Goal: Task Accomplishment & Management: Complete application form

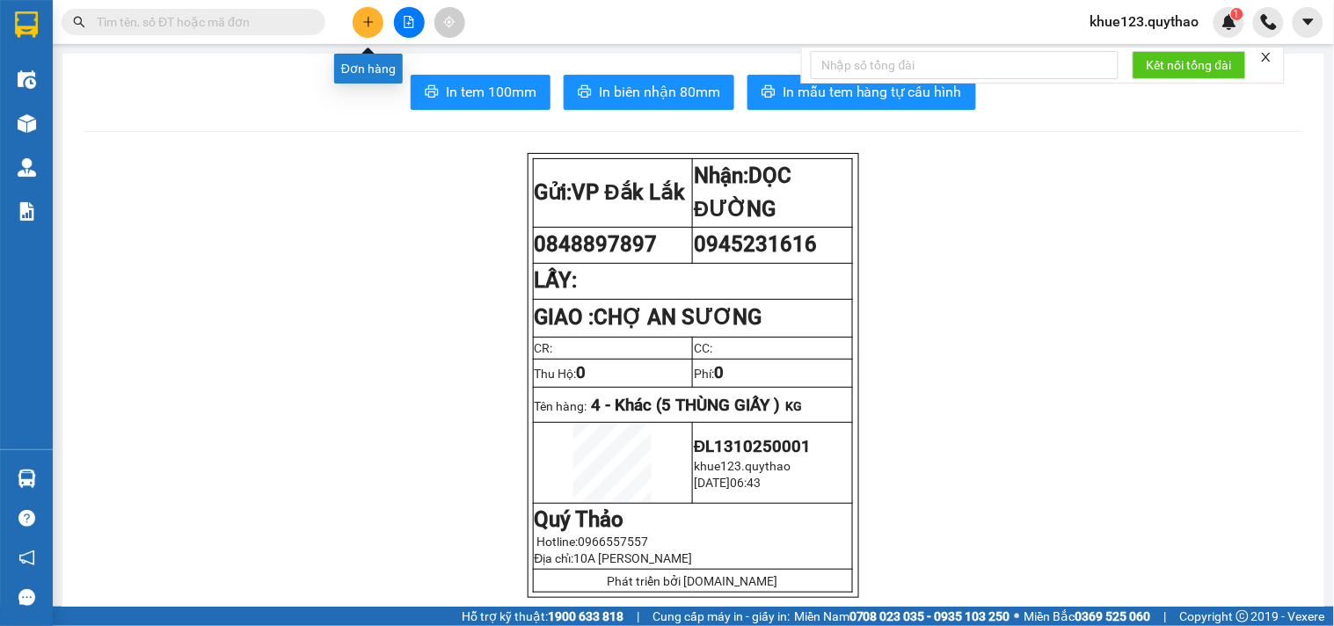
click at [366, 26] on icon "plus" at bounding box center [368, 22] width 12 height 12
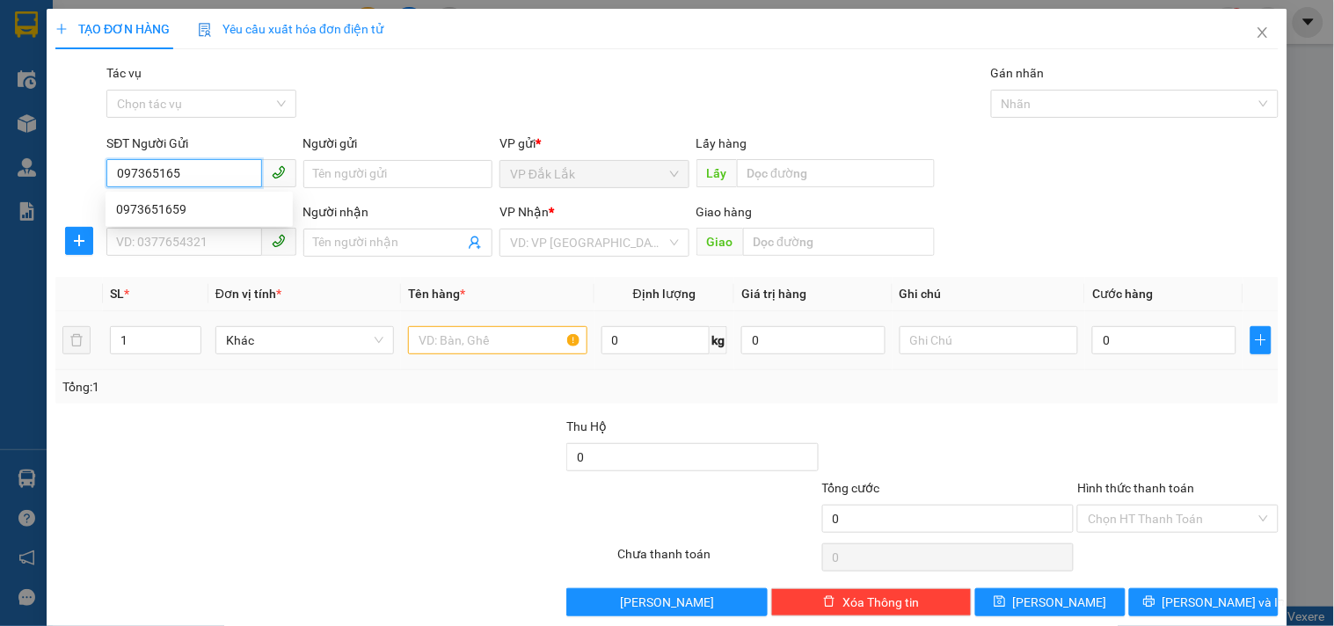
type input "0973651659"
click at [156, 209] on div "0973651659" at bounding box center [199, 209] width 166 height 19
type input "0343833673"
type input "0973651659"
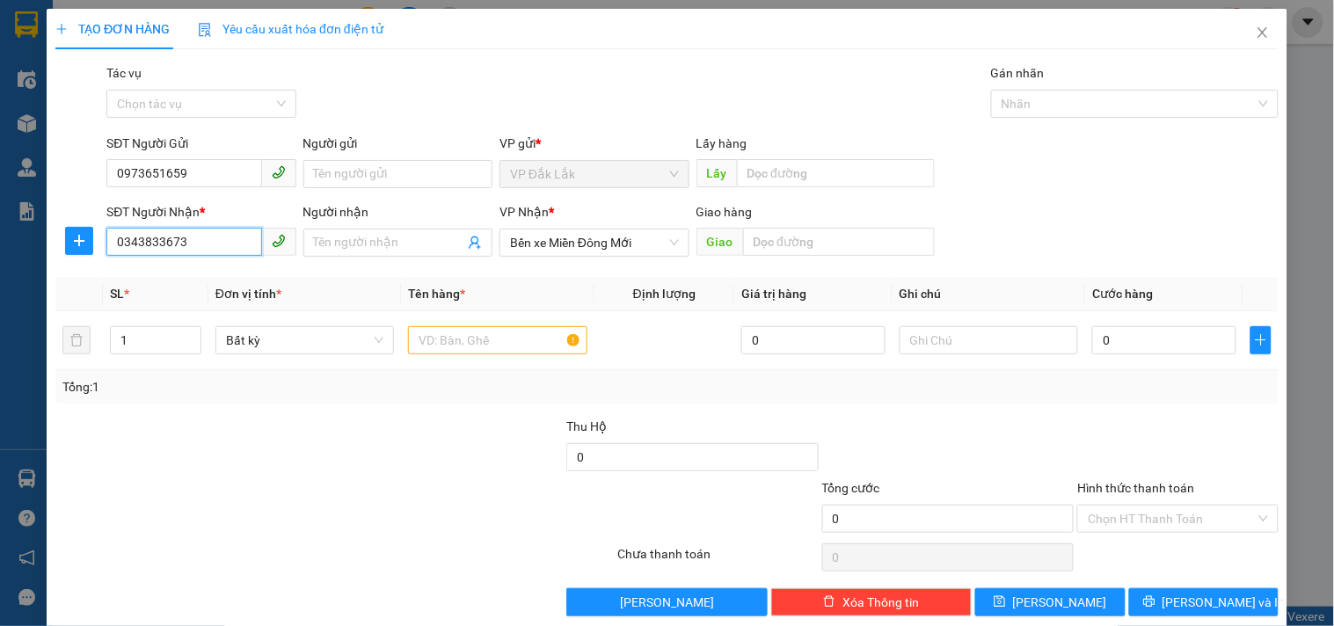
drag, startPoint x: 202, startPoint y: 240, endPoint x: 0, endPoint y: 242, distance: 202.2
click at [0, 242] on div "TẠO ĐƠN HÀNG Yêu cầu xuất hóa đơn điện tử Transit Pickup Surcharge Ids Transit …" at bounding box center [667, 313] width 1334 height 626
type input "0945231616"
click at [169, 282] on div "0945231616" at bounding box center [199, 277] width 166 height 19
type input "CHỢ AN SƯƠNG"
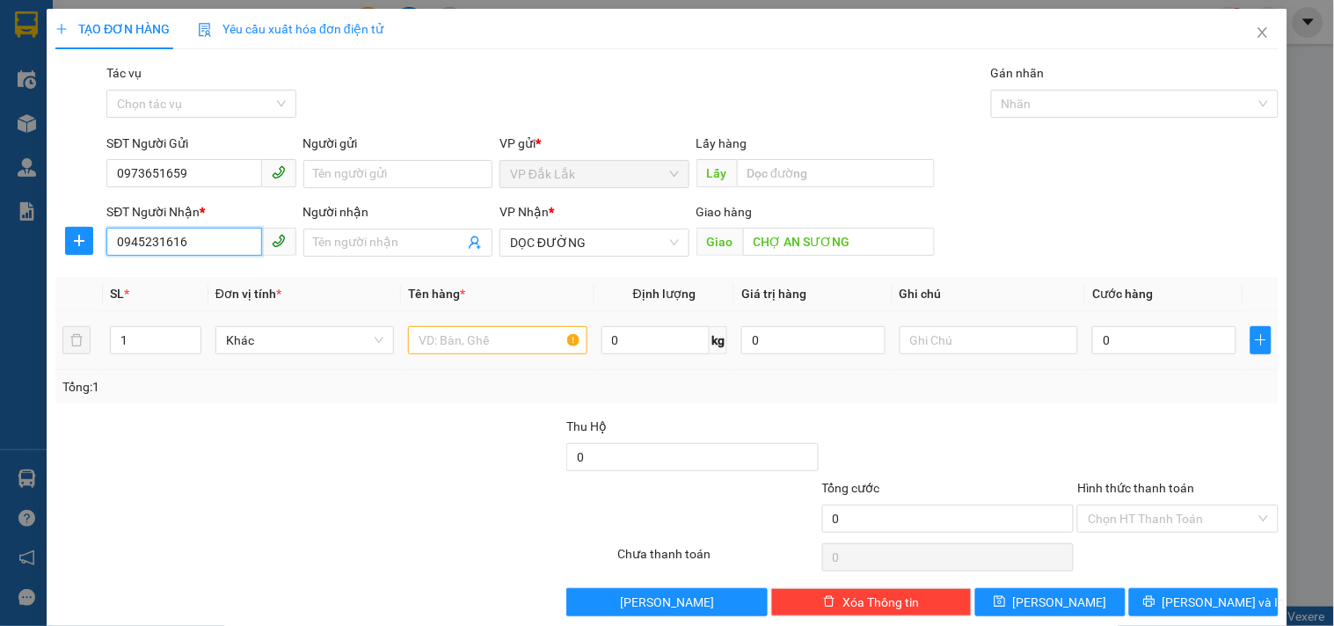
type input "0945231616"
click at [466, 346] on input "text" at bounding box center [497, 340] width 178 height 28
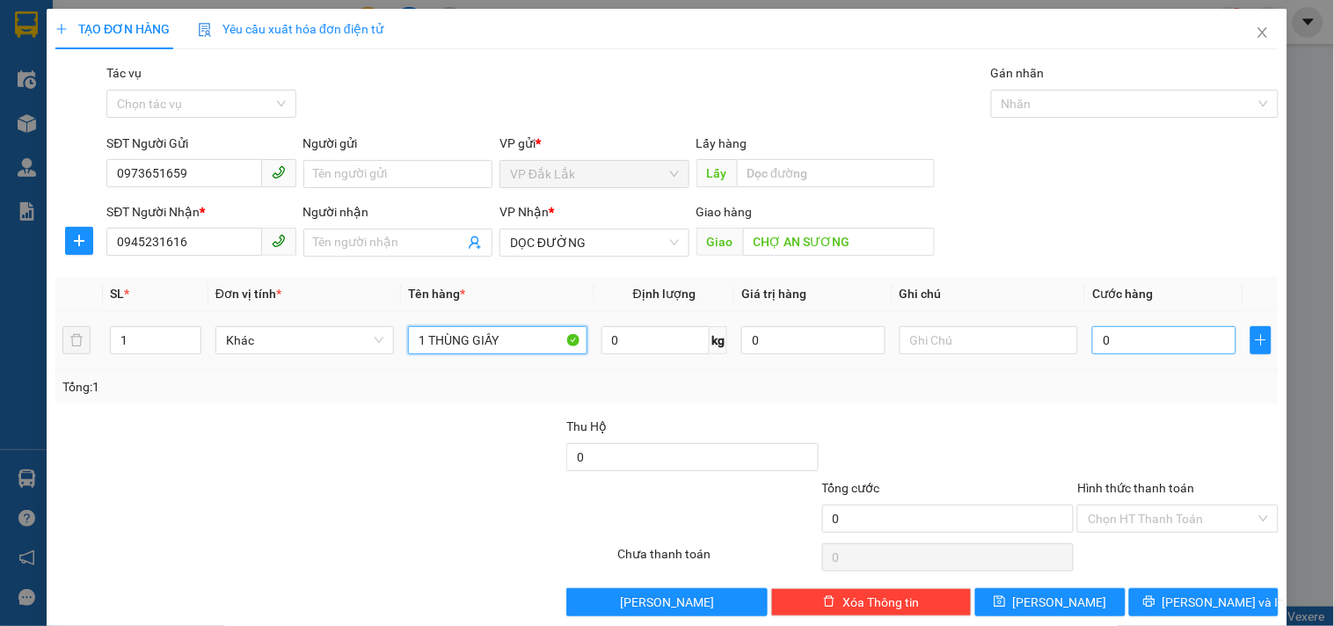
type input "1 THÙNG GIẤY"
click at [1120, 335] on input "0" at bounding box center [1164, 340] width 144 height 28
type input "4"
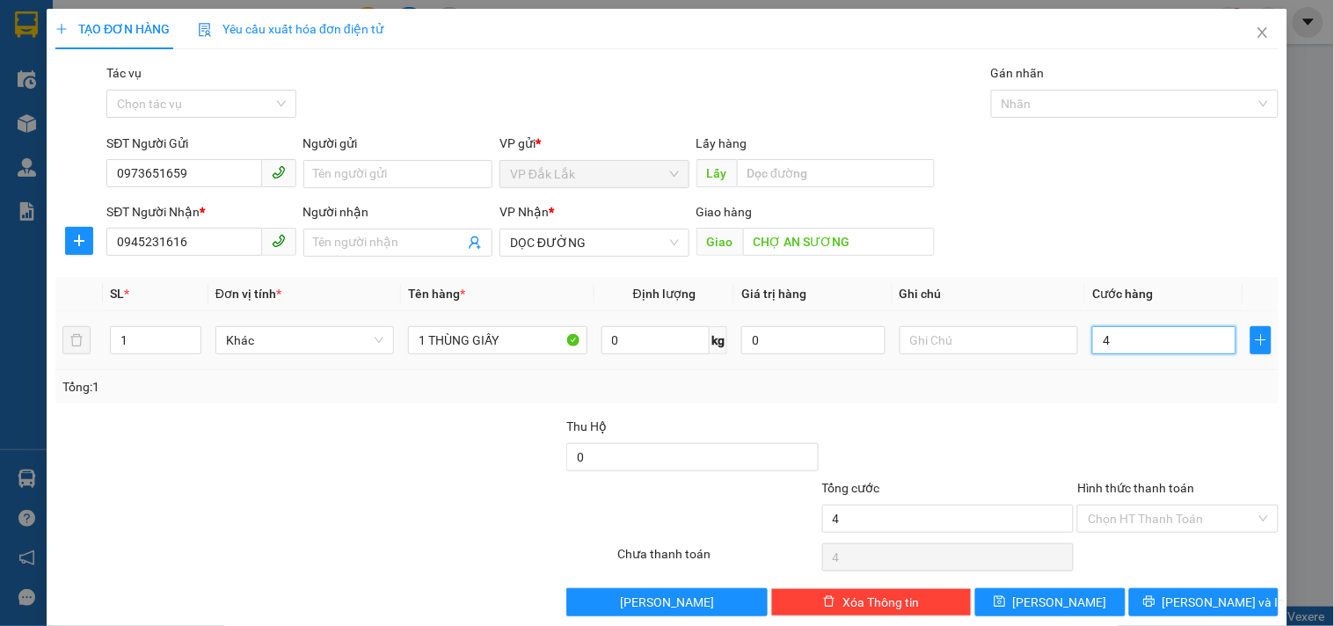
type input "40"
type input "400"
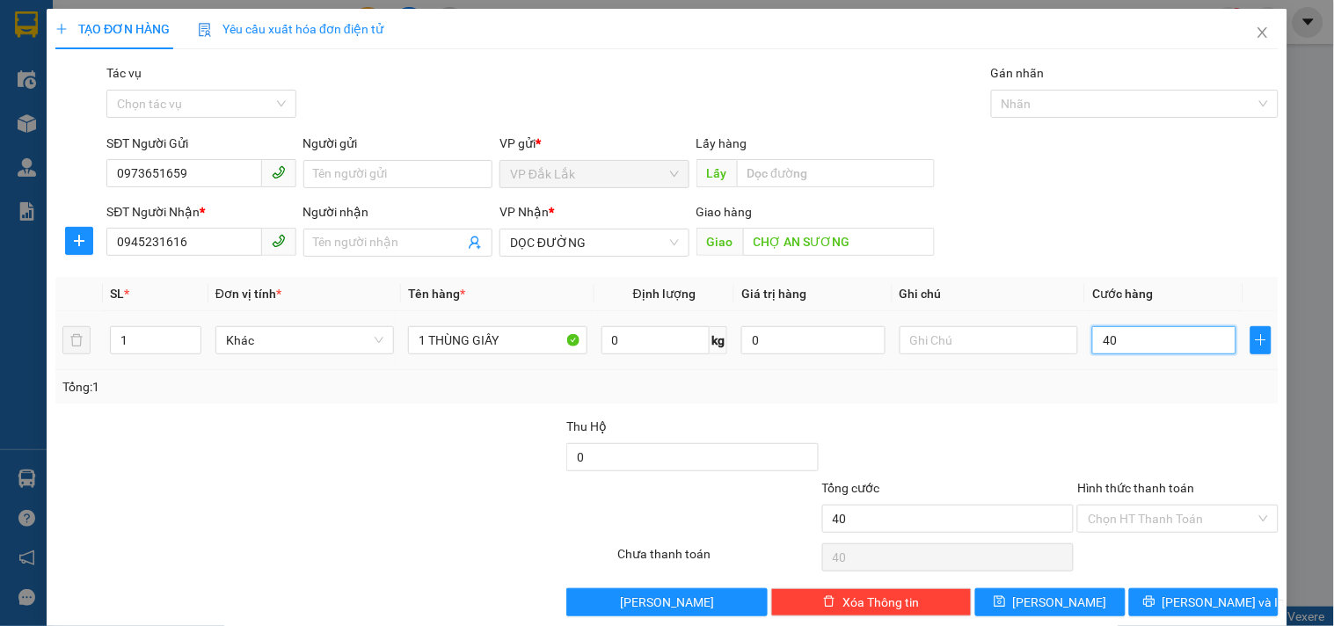
type input "400"
type input "4.000"
type input "40.000"
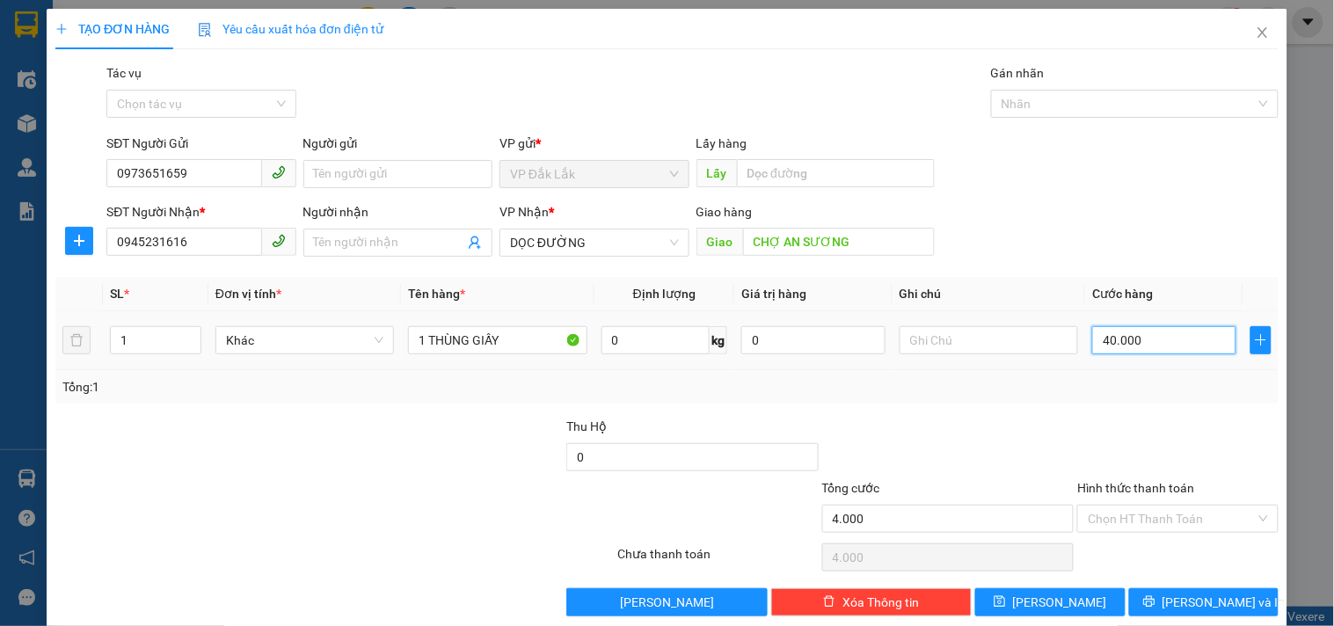
type input "40.000"
click at [1155, 511] on input "Hình thức thanh toán" at bounding box center [1170, 518] width 167 height 26
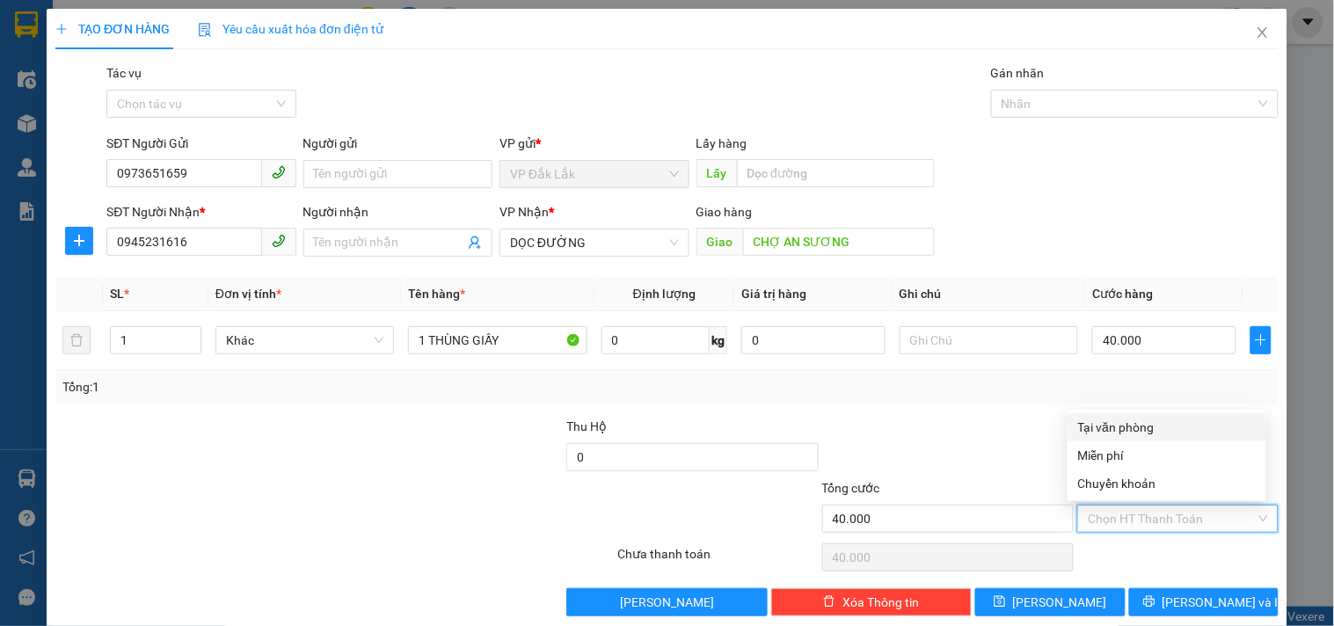
click at [1096, 426] on div "Tại văn phòng" at bounding box center [1167, 427] width 178 height 19
type input "0"
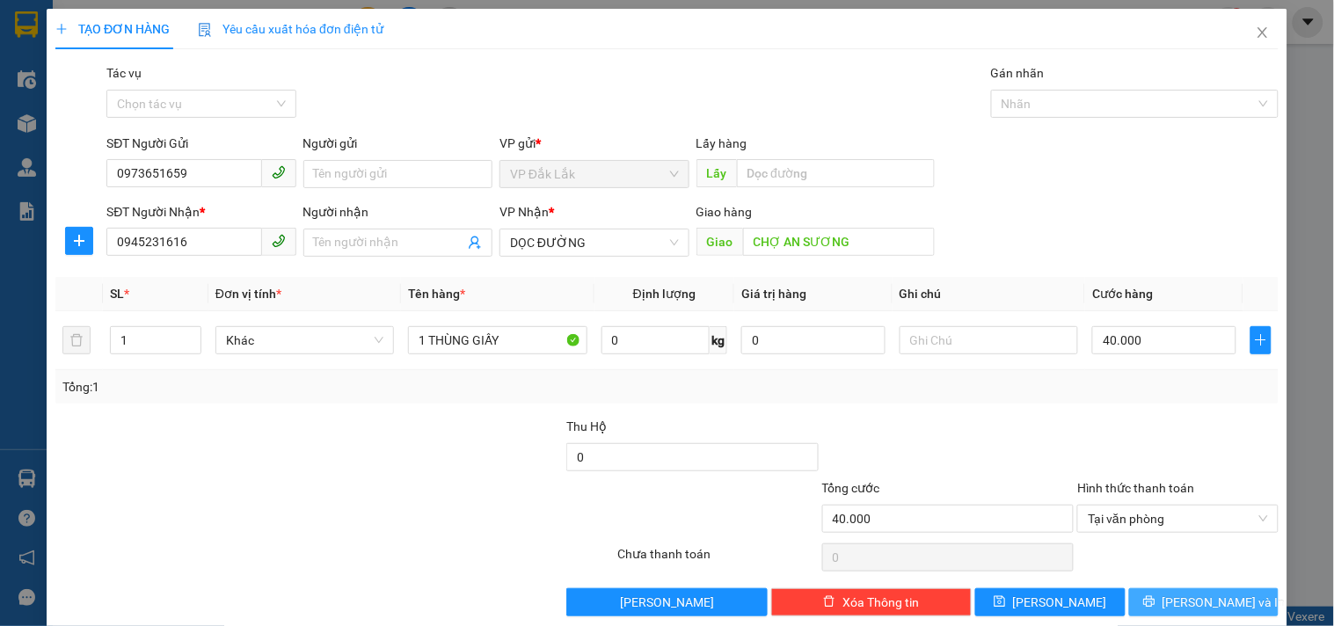
click at [1182, 610] on span "[PERSON_NAME] và In" at bounding box center [1223, 601] width 123 height 19
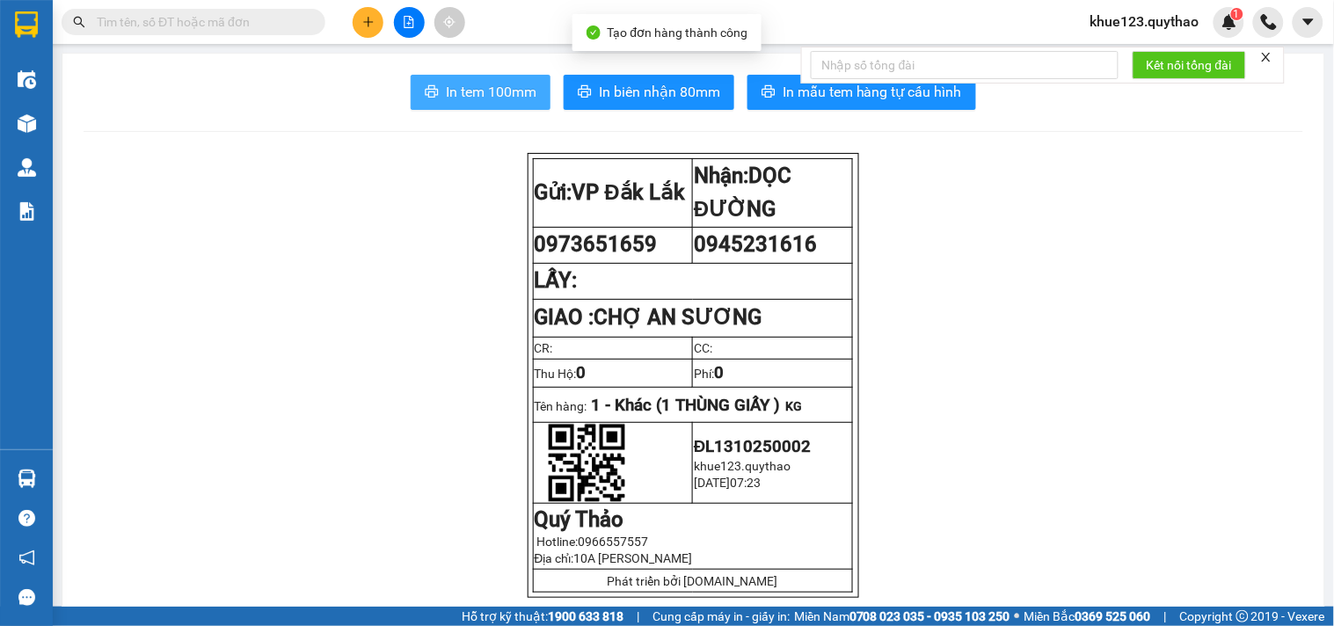
click at [483, 84] on span "In tem 100mm" at bounding box center [491, 92] width 91 height 22
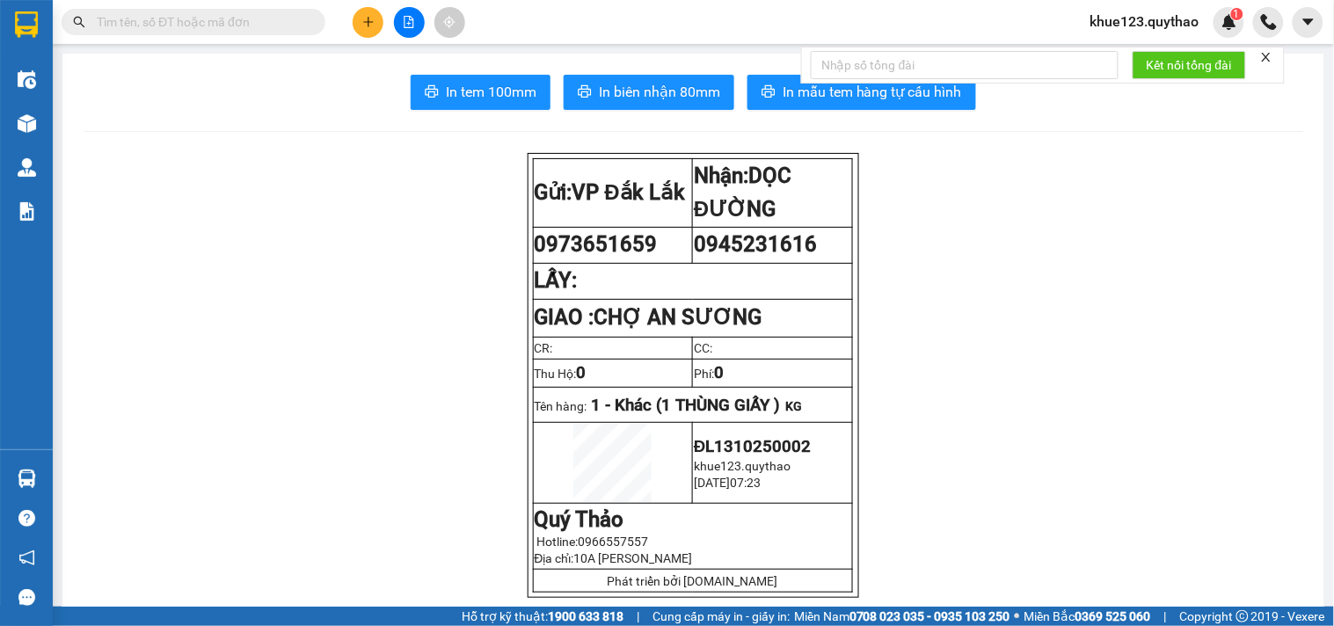
click at [249, 13] on input "text" at bounding box center [200, 21] width 207 height 19
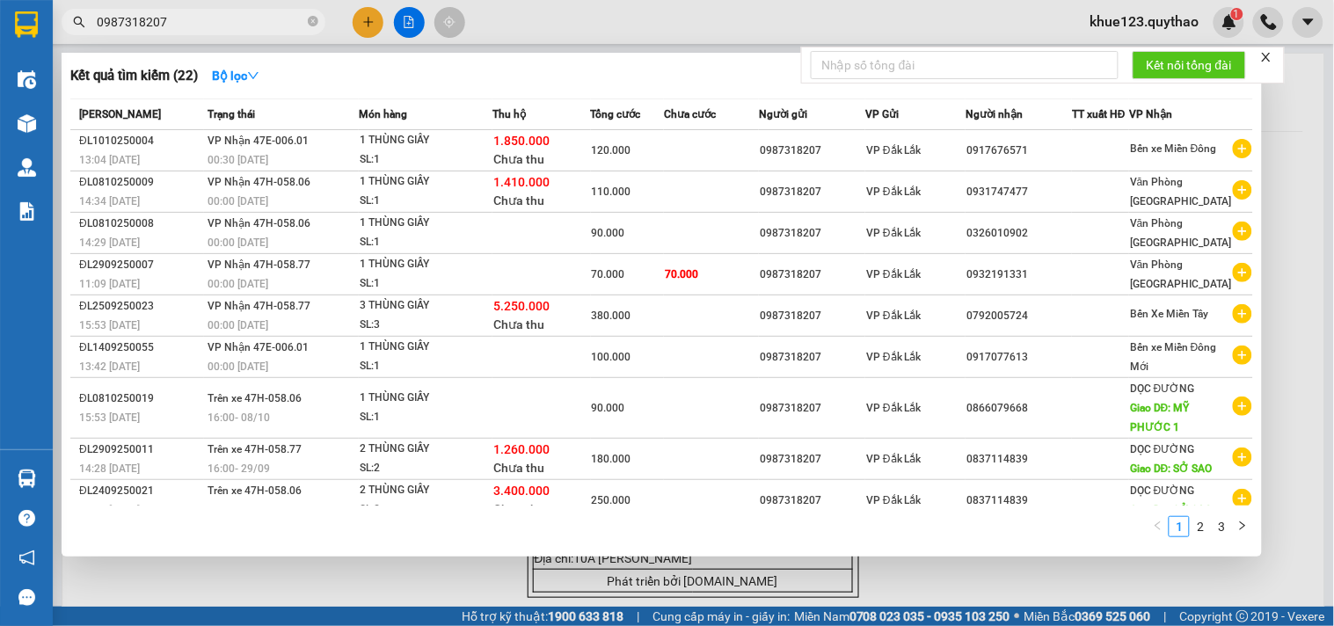
type input "0987318207"
drag, startPoint x: 836, startPoint y: 172, endPoint x: 46, endPoint y: 119, distance: 792.1
click at [33, 124] on img at bounding box center [27, 123] width 18 height 18
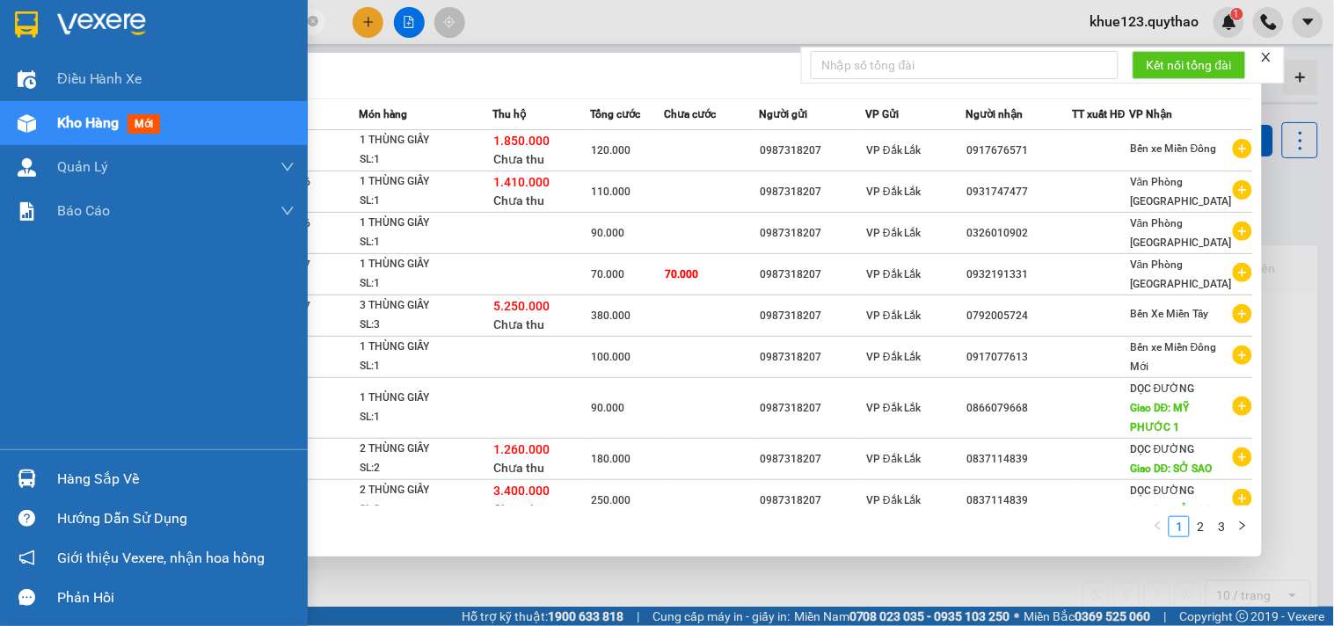
click at [106, 115] on span "Kho hàng" at bounding box center [88, 122] width 62 height 17
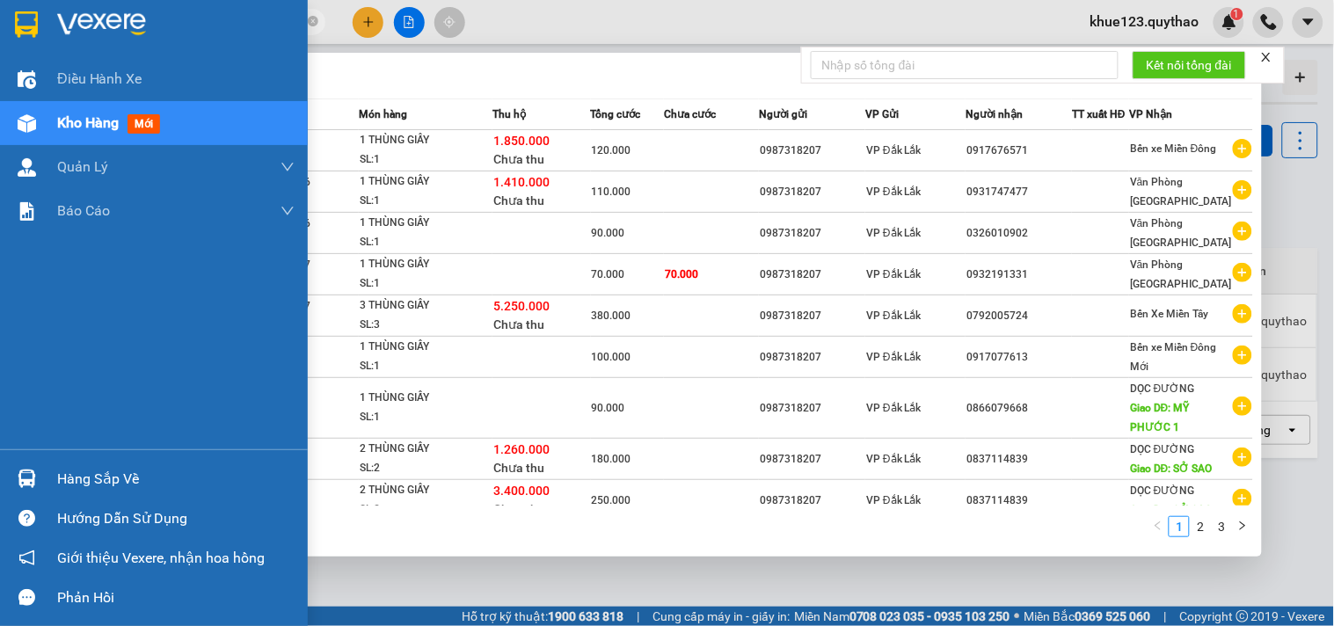
click at [101, 124] on span "Kho hàng" at bounding box center [88, 122] width 62 height 17
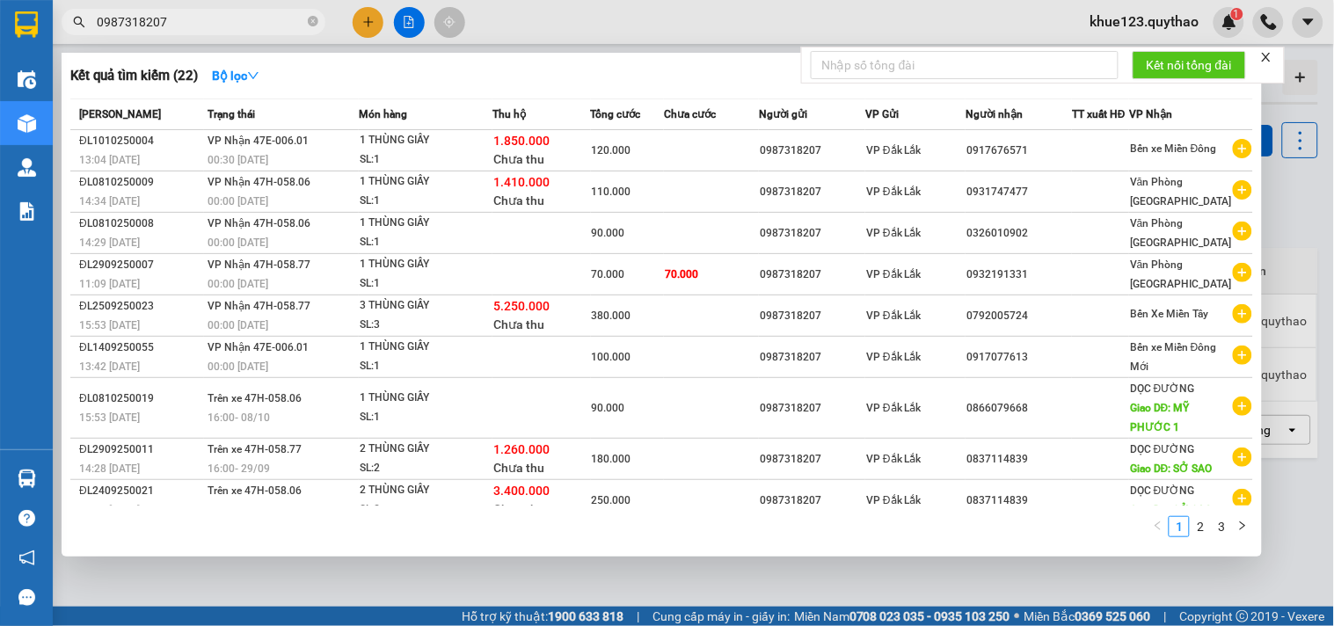
click at [1268, 56] on icon "close" at bounding box center [1265, 57] width 9 height 9
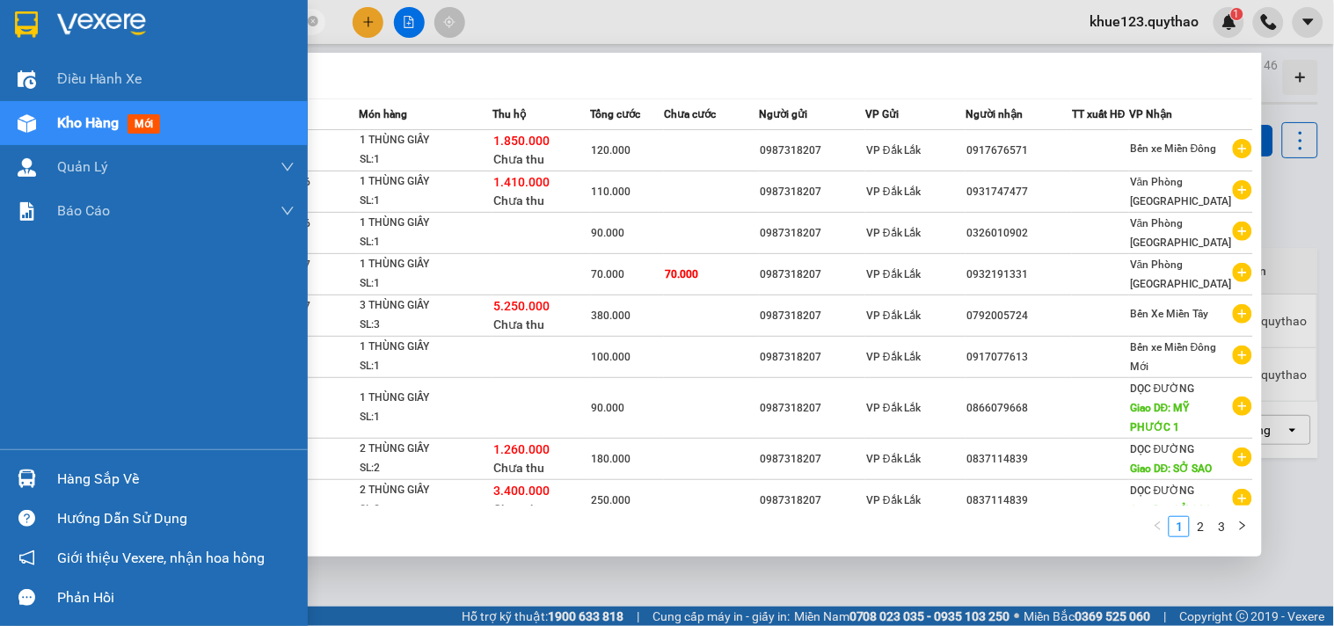
click at [58, 120] on span "Kho hàng" at bounding box center [88, 122] width 62 height 17
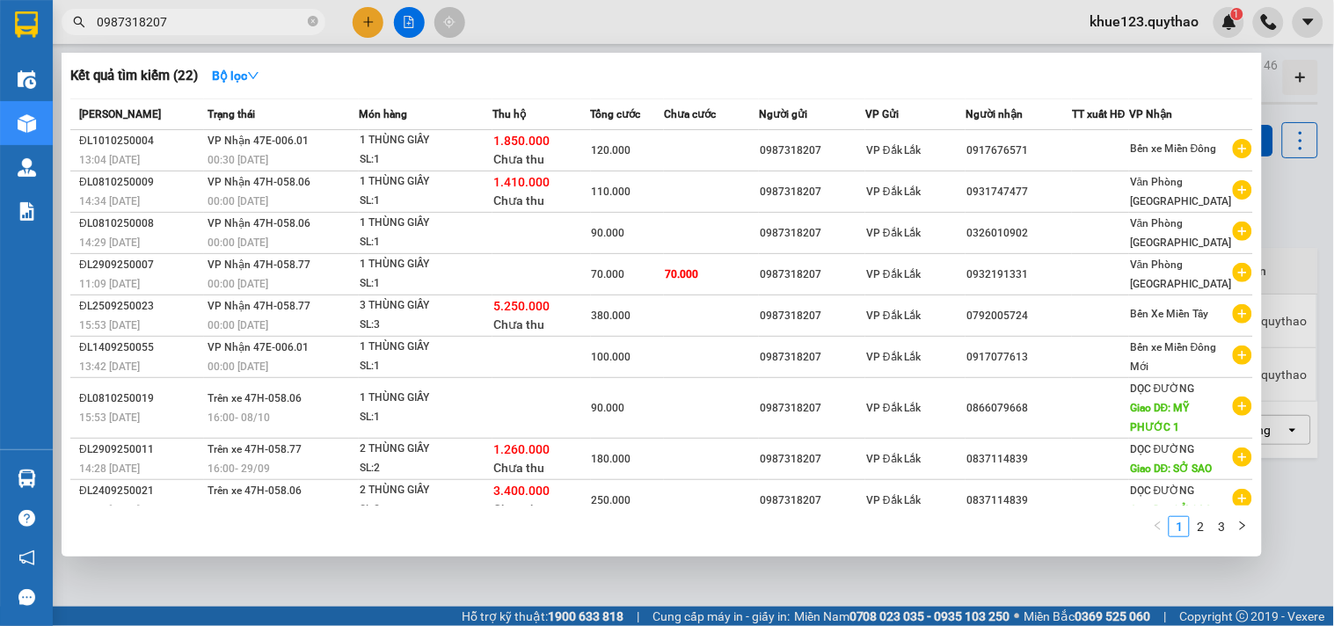
click at [1286, 520] on div at bounding box center [667, 313] width 1334 height 626
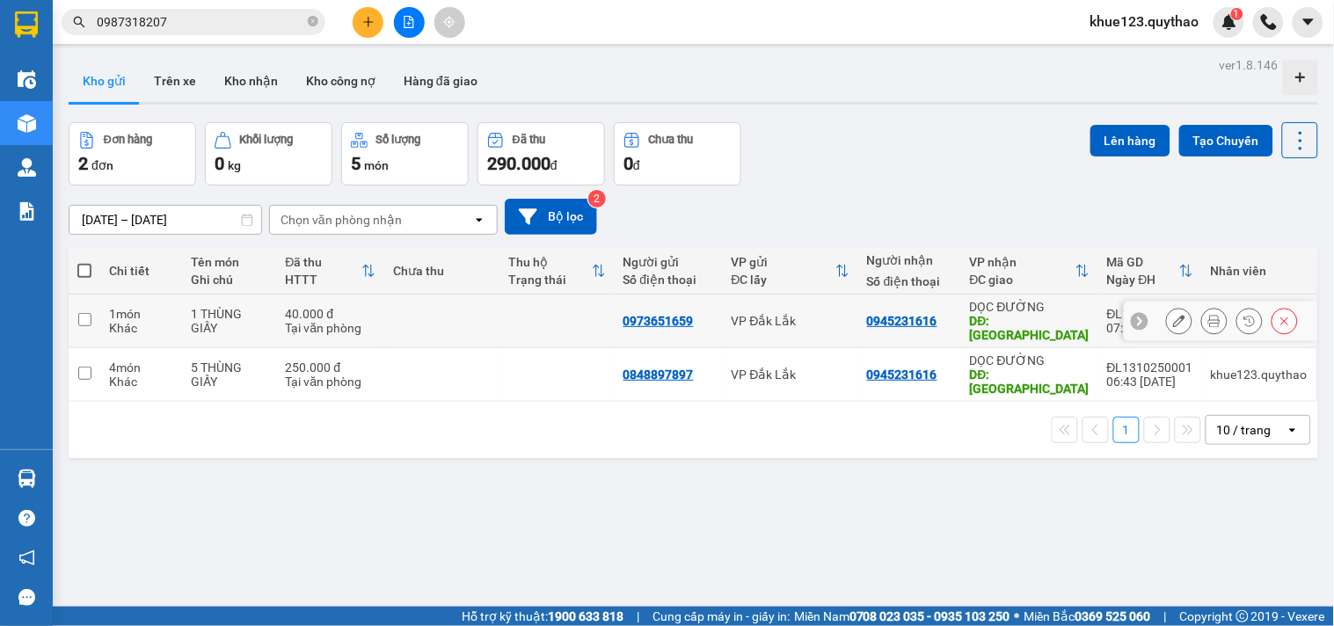
click at [926, 314] on div "0945231616" at bounding box center [902, 321] width 70 height 14
click at [251, 316] on div "1 THÙNG GIẤY" at bounding box center [229, 321] width 76 height 28
checkbox input "true"
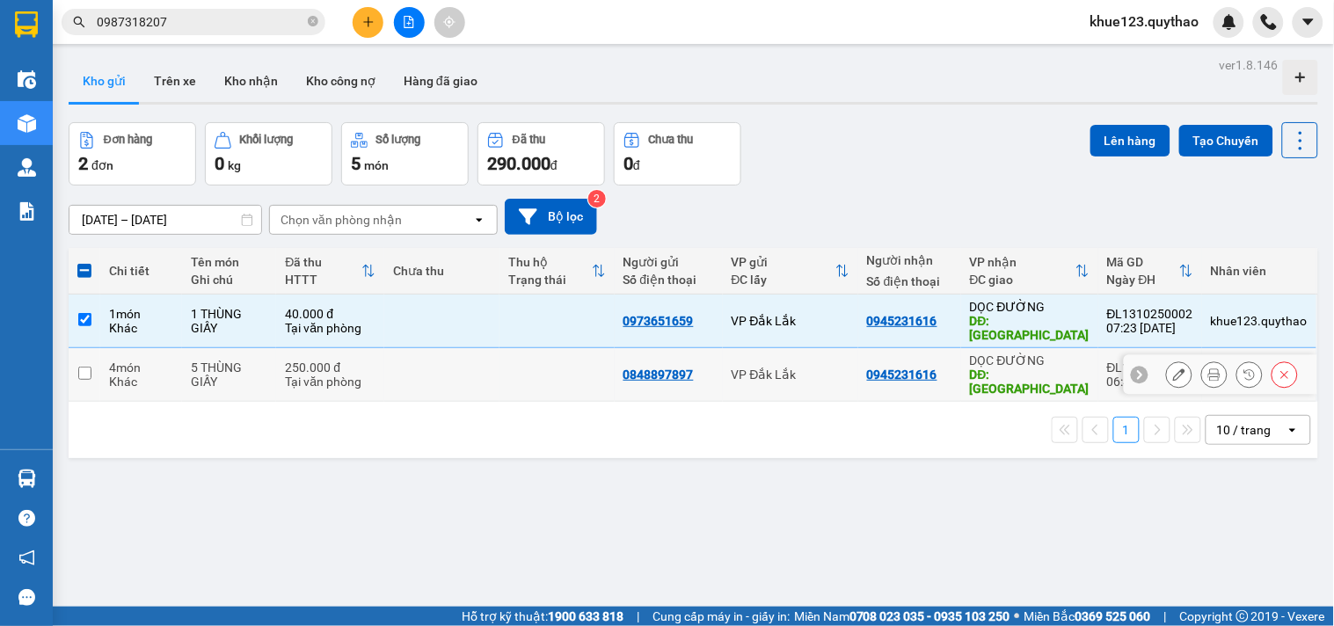
drag, startPoint x: 214, startPoint y: 376, endPoint x: 229, endPoint y: 370, distance: 15.4
click at [215, 376] on div "5 THÙNG GIẤY" at bounding box center [229, 374] width 76 height 28
checkbox input "true"
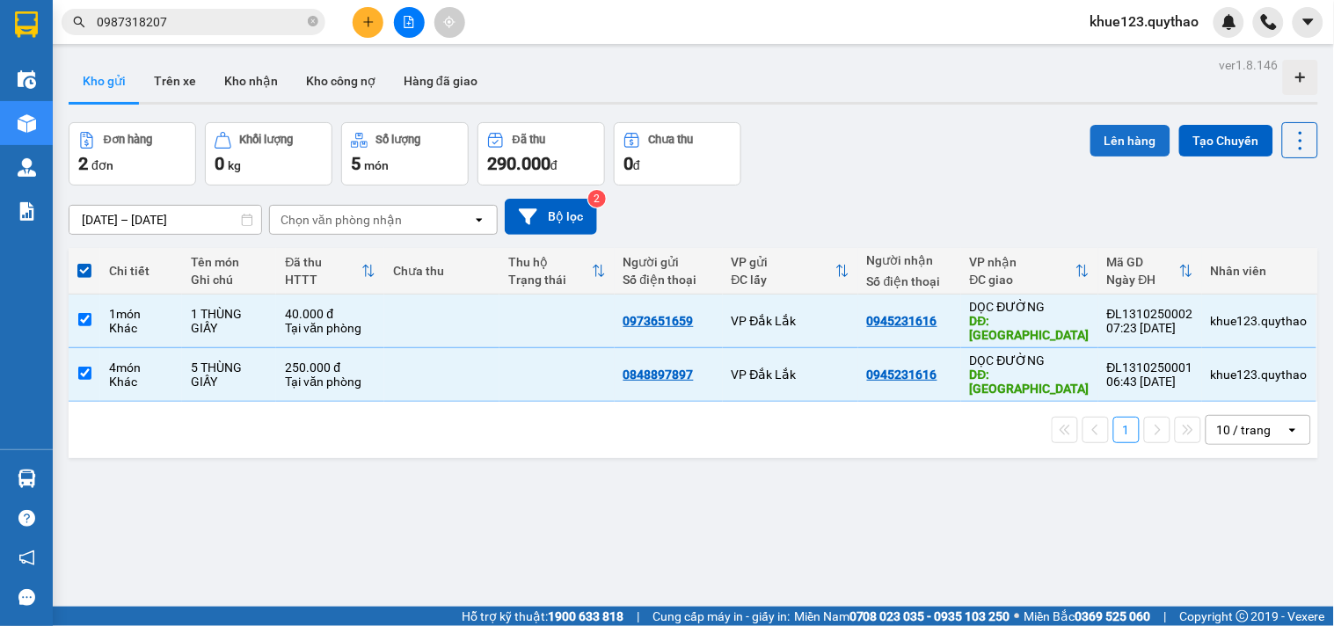
click at [1103, 134] on button "Lên hàng" at bounding box center [1130, 141] width 80 height 32
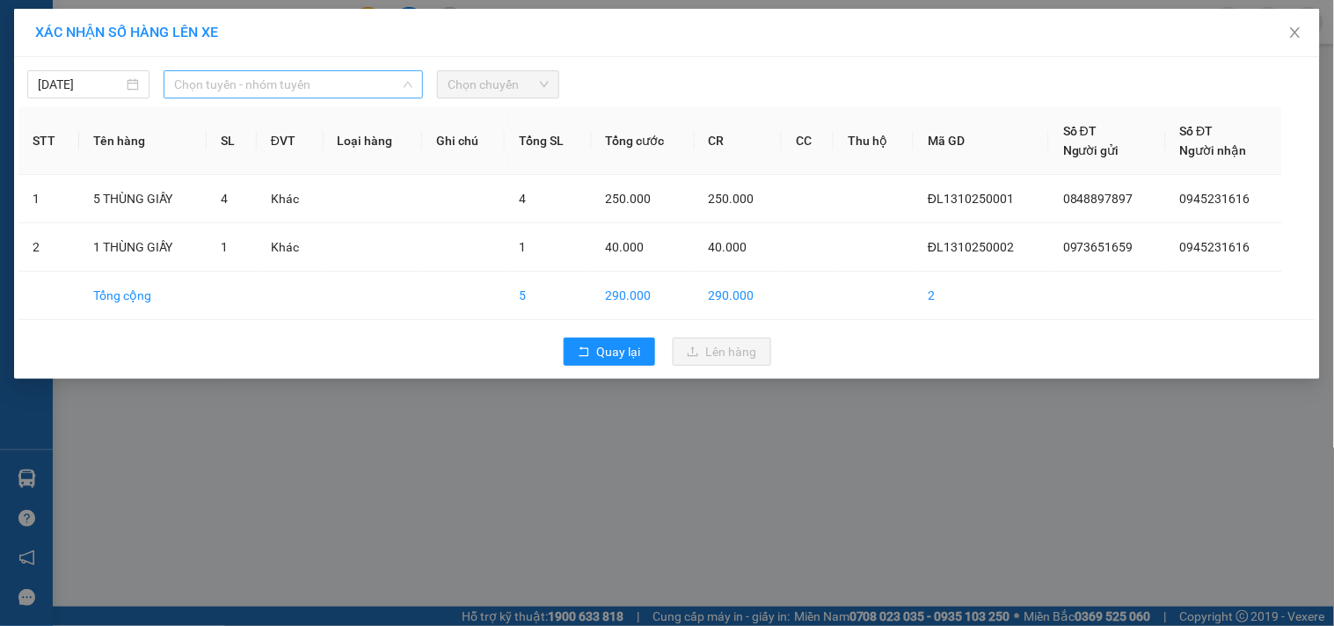
click at [258, 76] on span "Chọn tuyến - nhóm tuyến" at bounding box center [293, 84] width 238 height 26
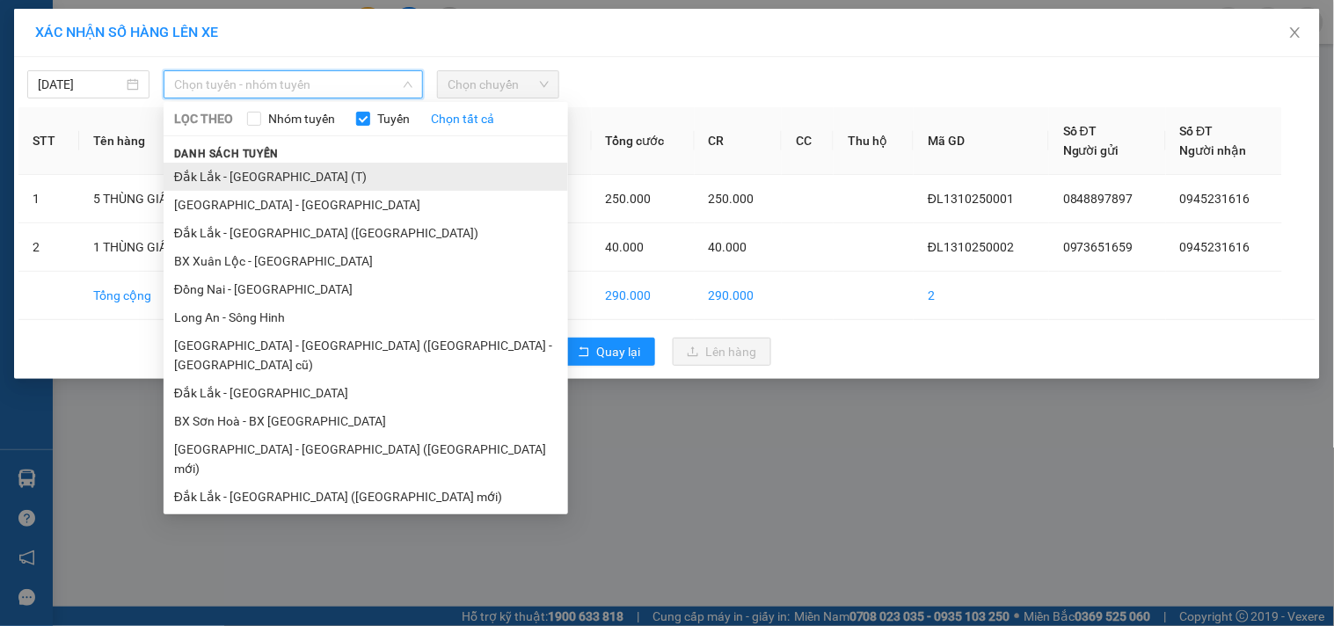
click at [273, 164] on li "Đắk Lắk - [GEOGRAPHIC_DATA] (T)" at bounding box center [366, 177] width 404 height 28
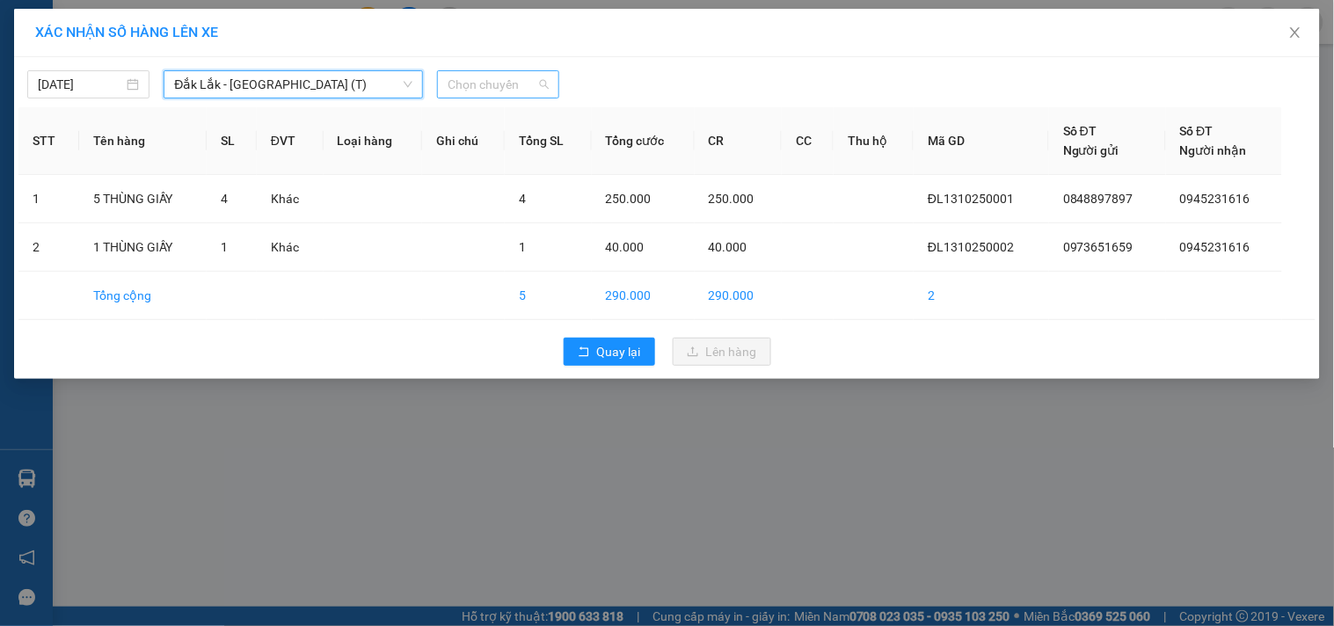
click at [469, 86] on span "Chọn chuyến" at bounding box center [497, 84] width 101 height 26
click at [230, 89] on span "Đắk Lắk - [GEOGRAPHIC_DATA] (T)" at bounding box center [293, 84] width 238 height 26
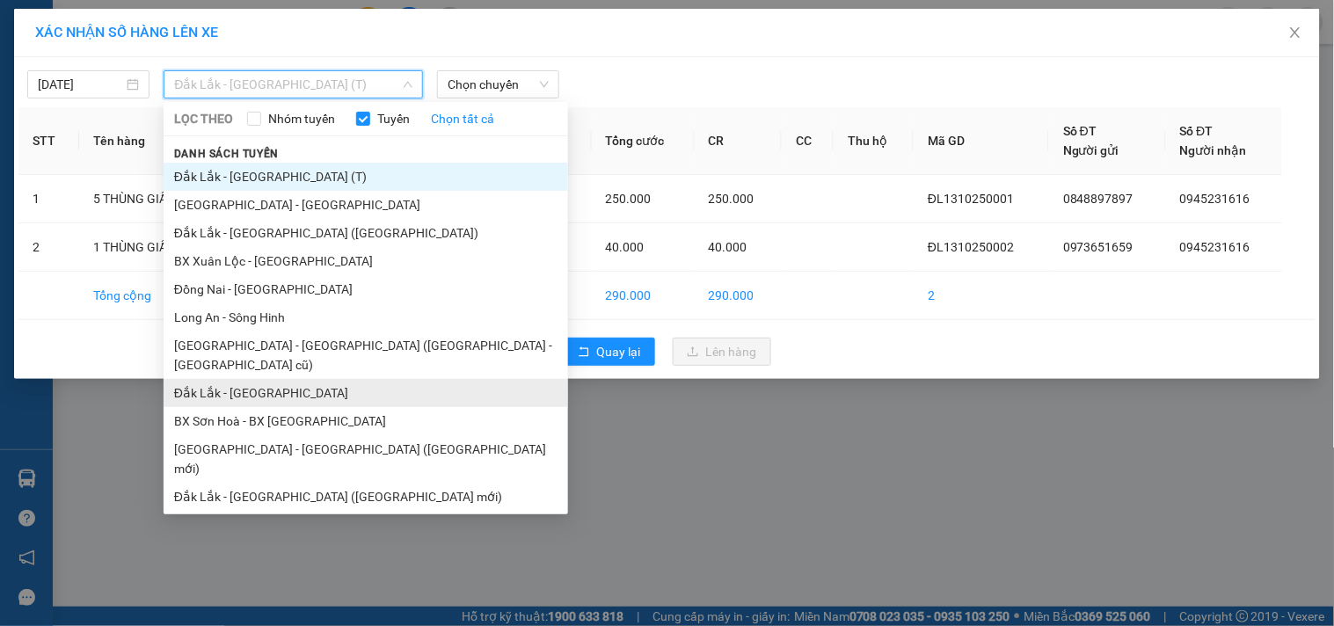
click at [259, 379] on li "Đắk Lắk - [GEOGRAPHIC_DATA]" at bounding box center [366, 393] width 404 height 28
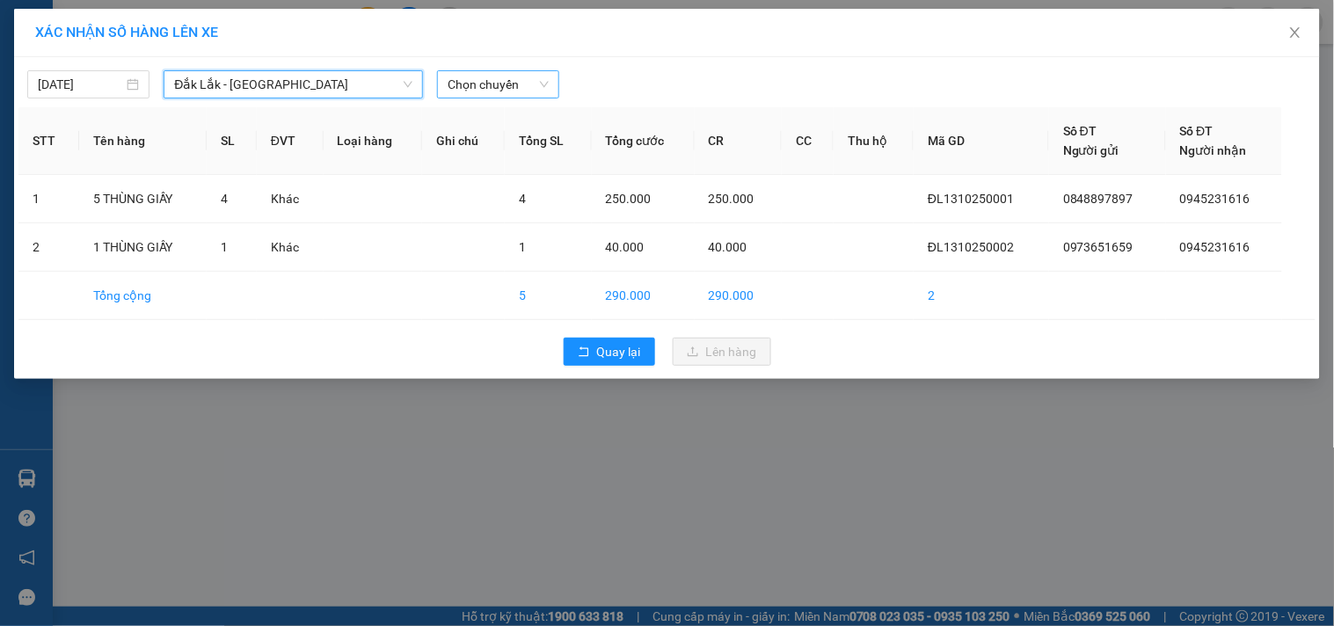
click at [510, 84] on span "Chọn chuyến" at bounding box center [497, 84] width 101 height 26
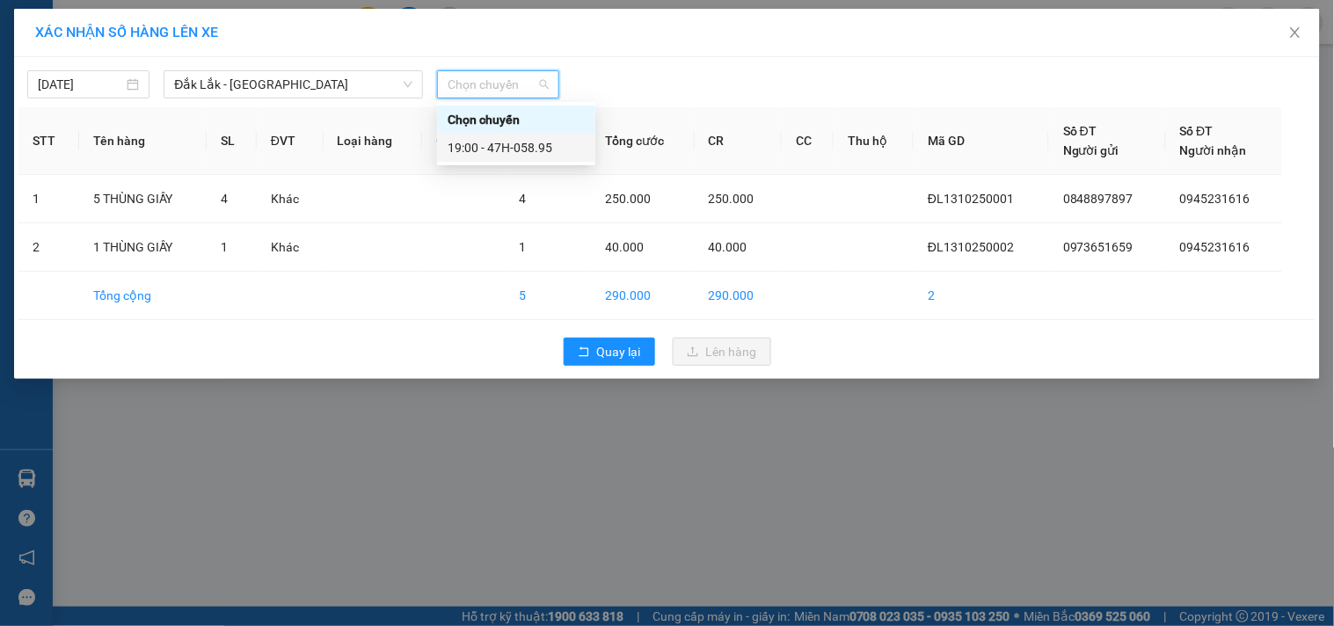
click at [545, 150] on div "19:00 - 47H-058.95" at bounding box center [515, 147] width 137 height 19
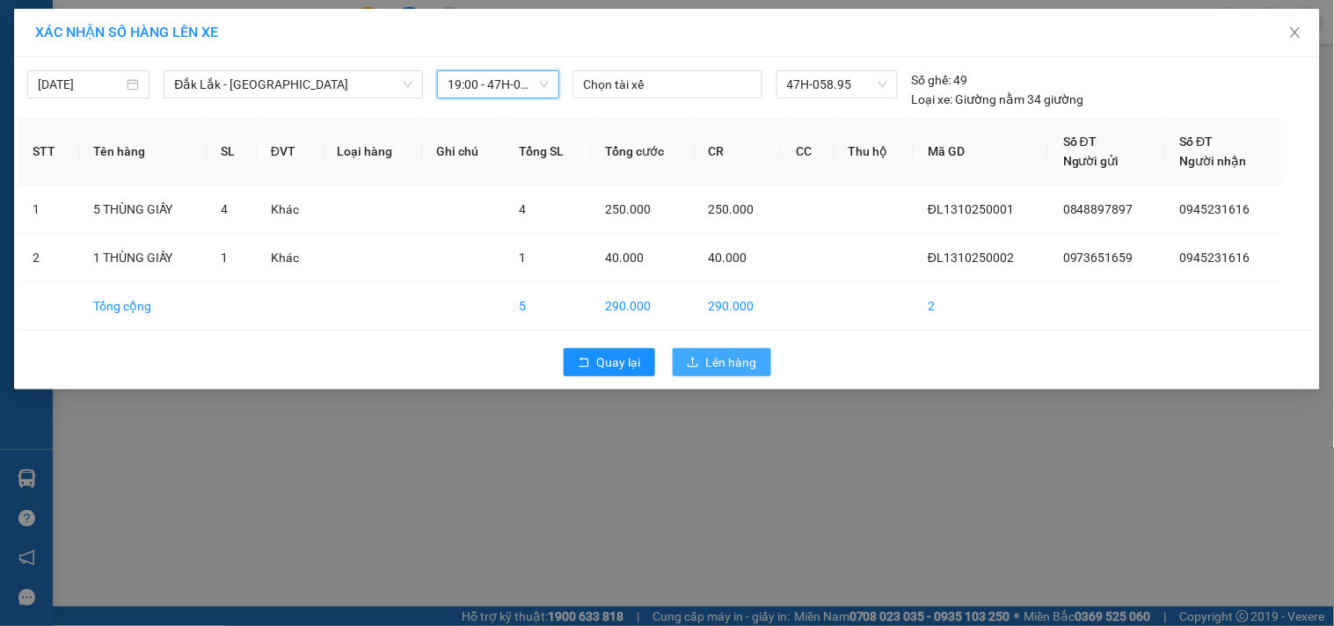
click at [737, 365] on span "Lên hàng" at bounding box center [731, 361] width 51 height 19
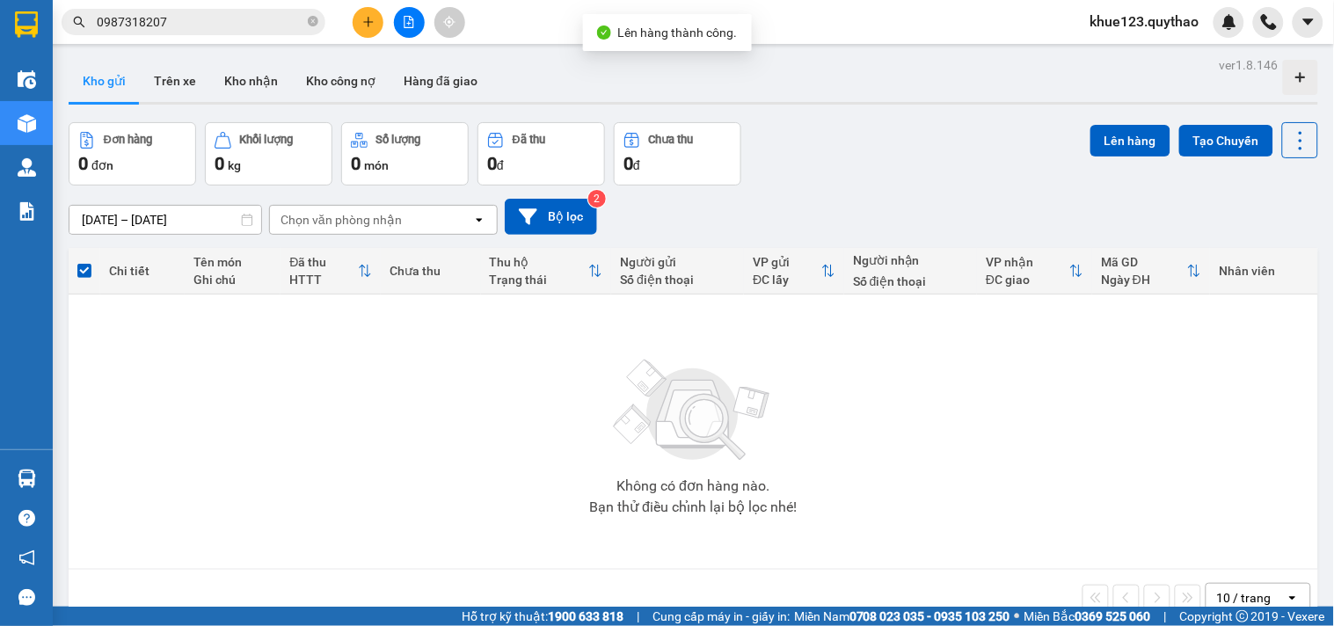
click at [406, 22] on icon "file-add" at bounding box center [409, 22] width 12 height 12
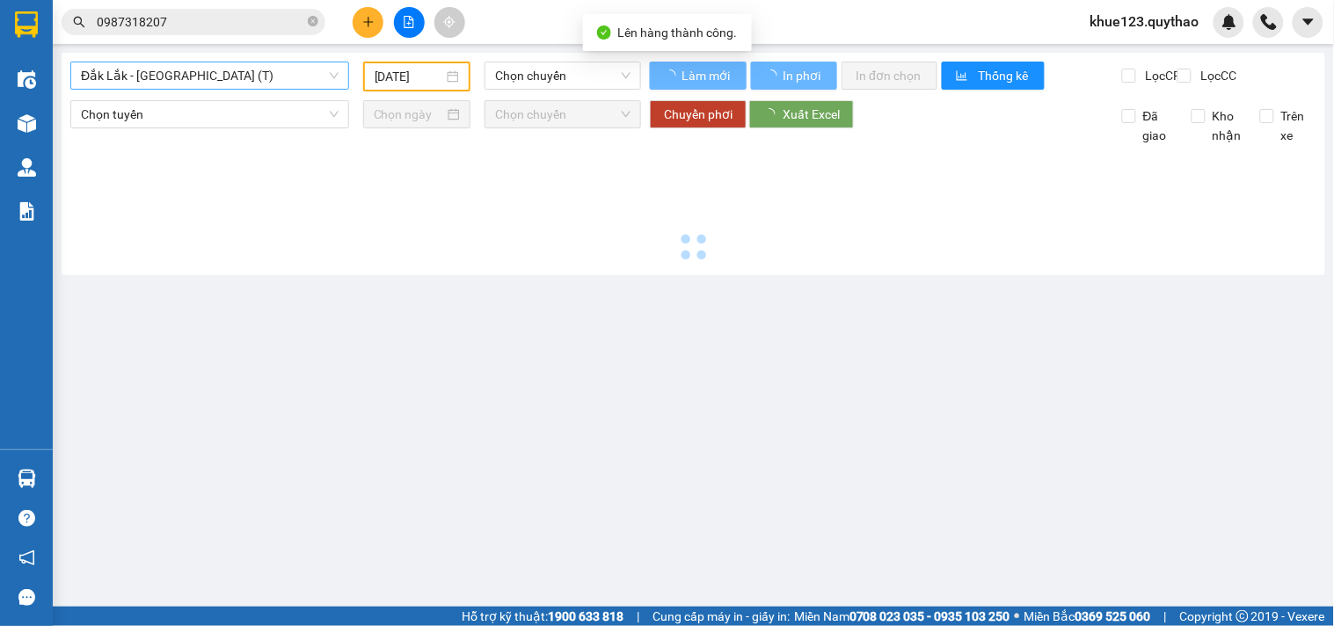
type input "[DATE]"
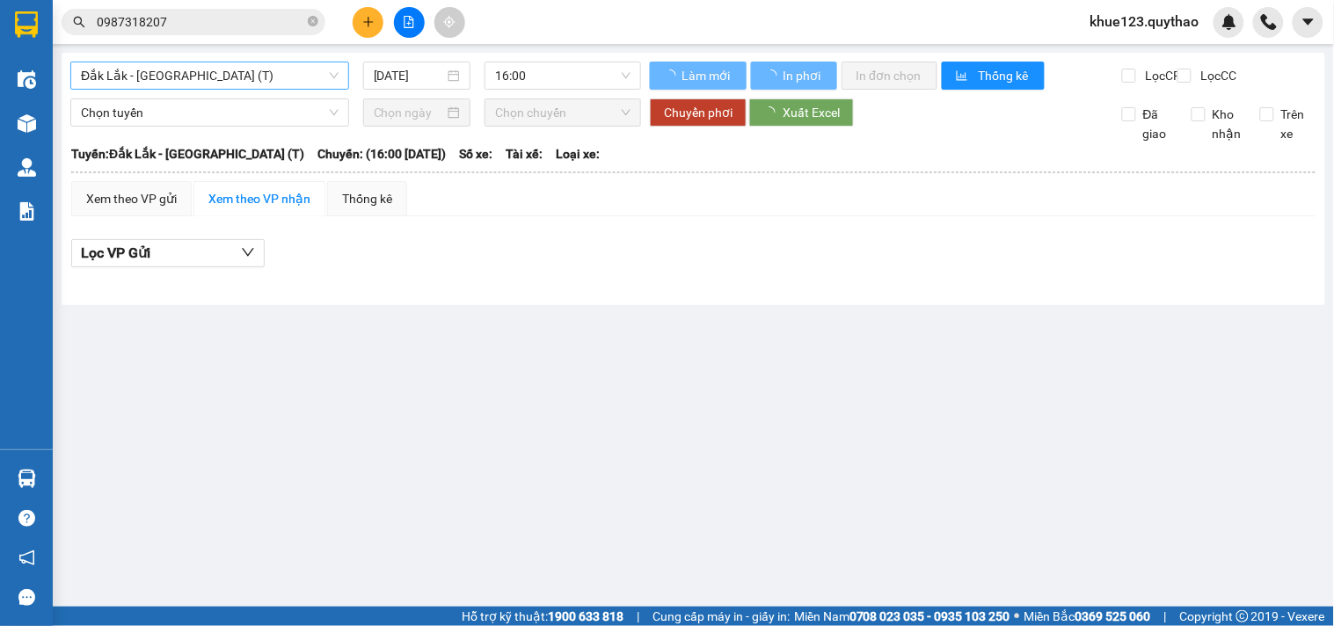
click at [200, 83] on span "Đắk Lắk - [GEOGRAPHIC_DATA] (T)" at bounding box center [210, 75] width 258 height 26
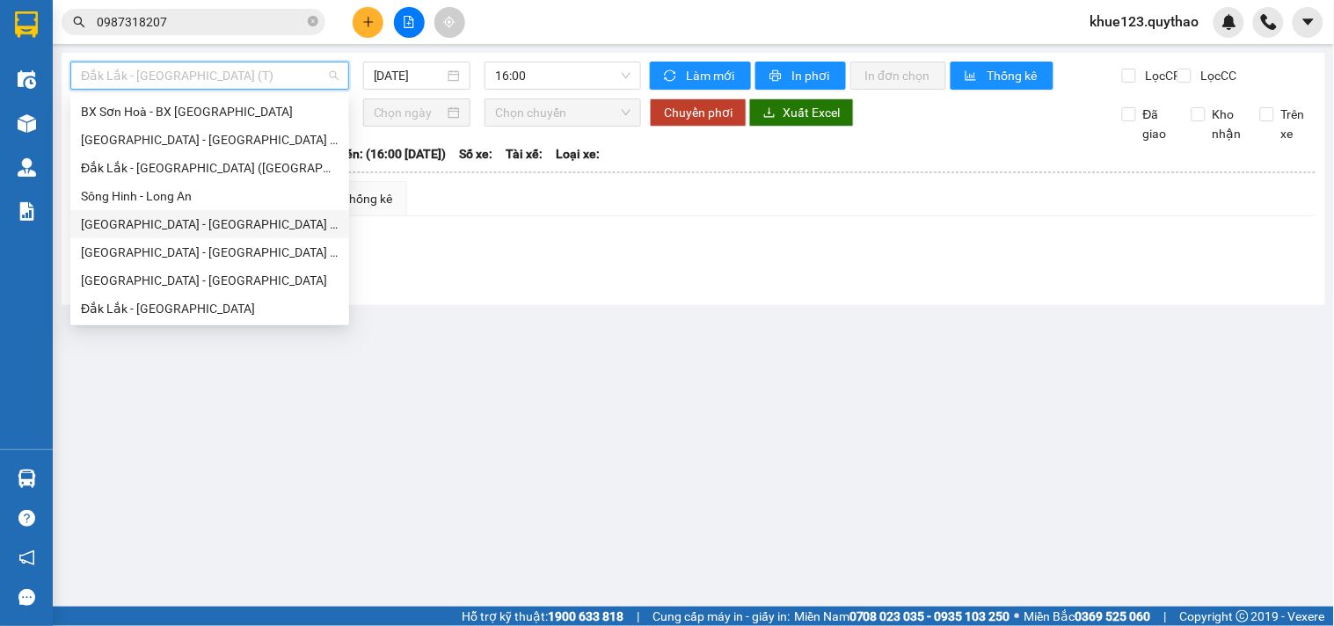
scroll to position [155, 0]
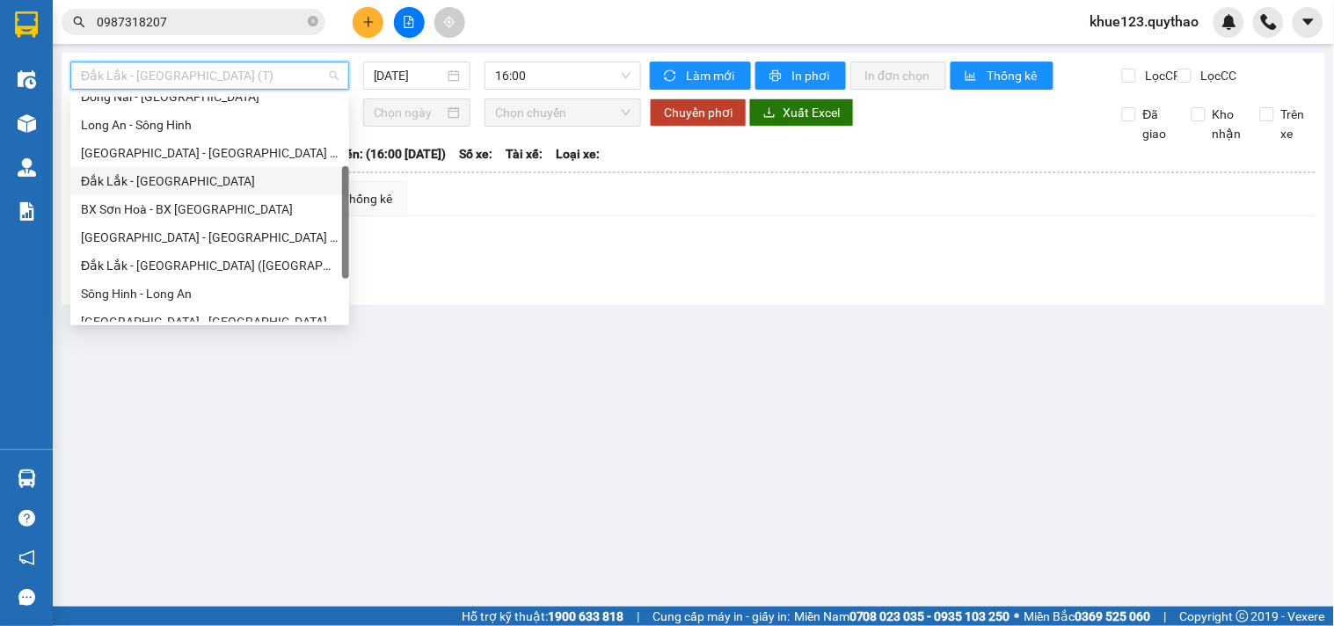
click at [153, 182] on div "Đắk Lắk - [GEOGRAPHIC_DATA]" at bounding box center [210, 180] width 258 height 19
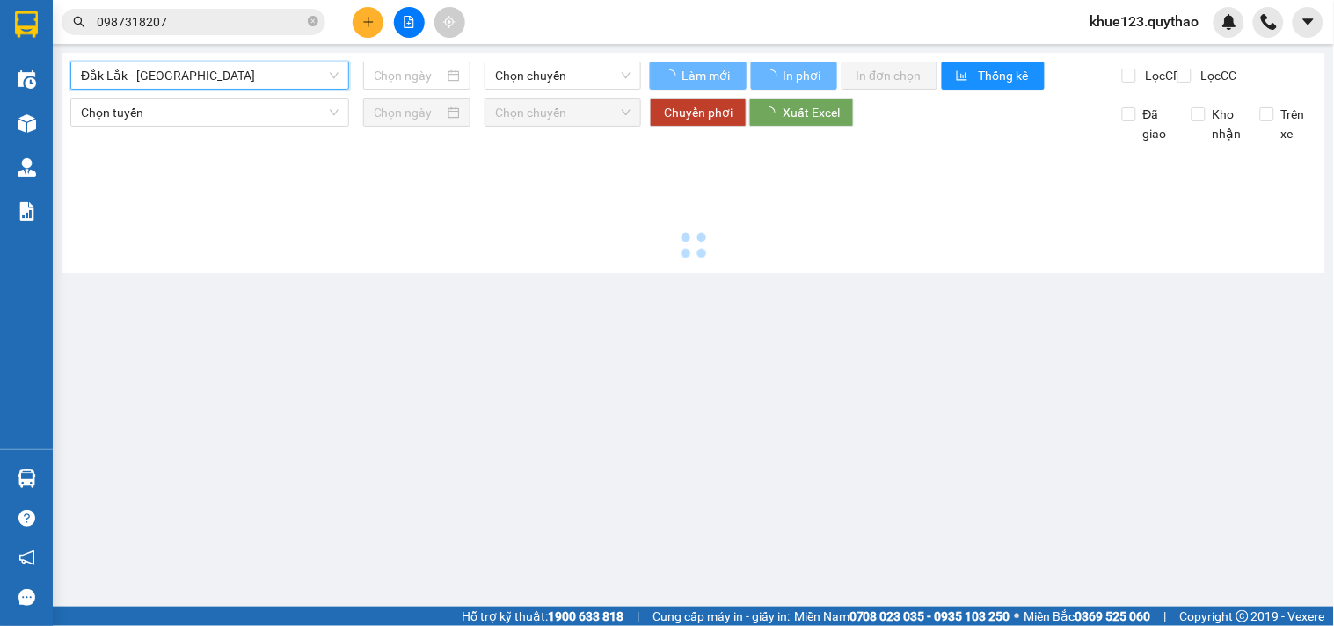
type input "[DATE]"
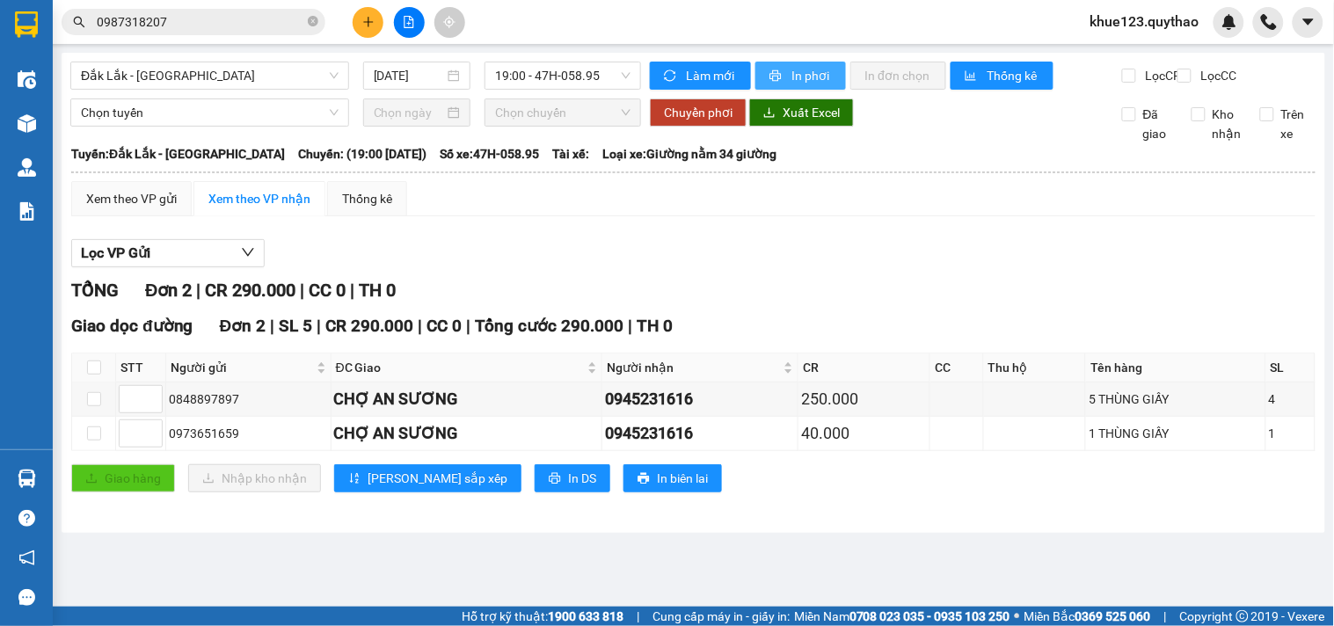
click at [792, 71] on span "In phơi" at bounding box center [811, 75] width 40 height 19
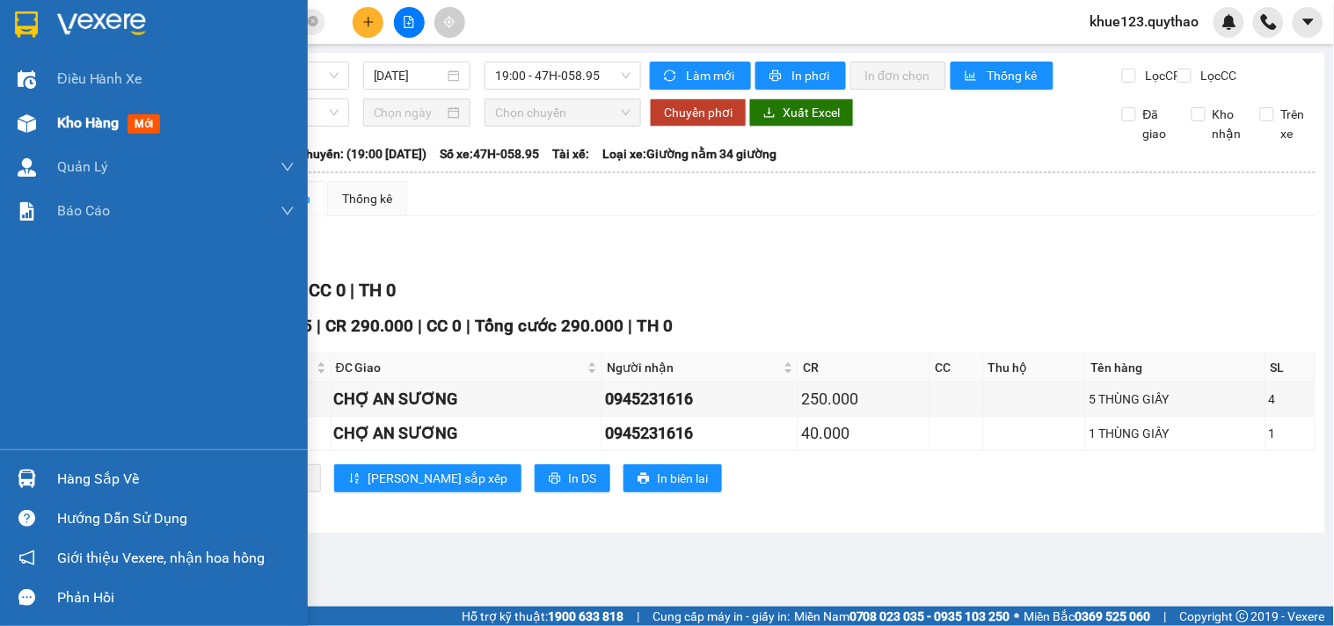
click at [95, 130] on span "Kho hàng" at bounding box center [88, 122] width 62 height 17
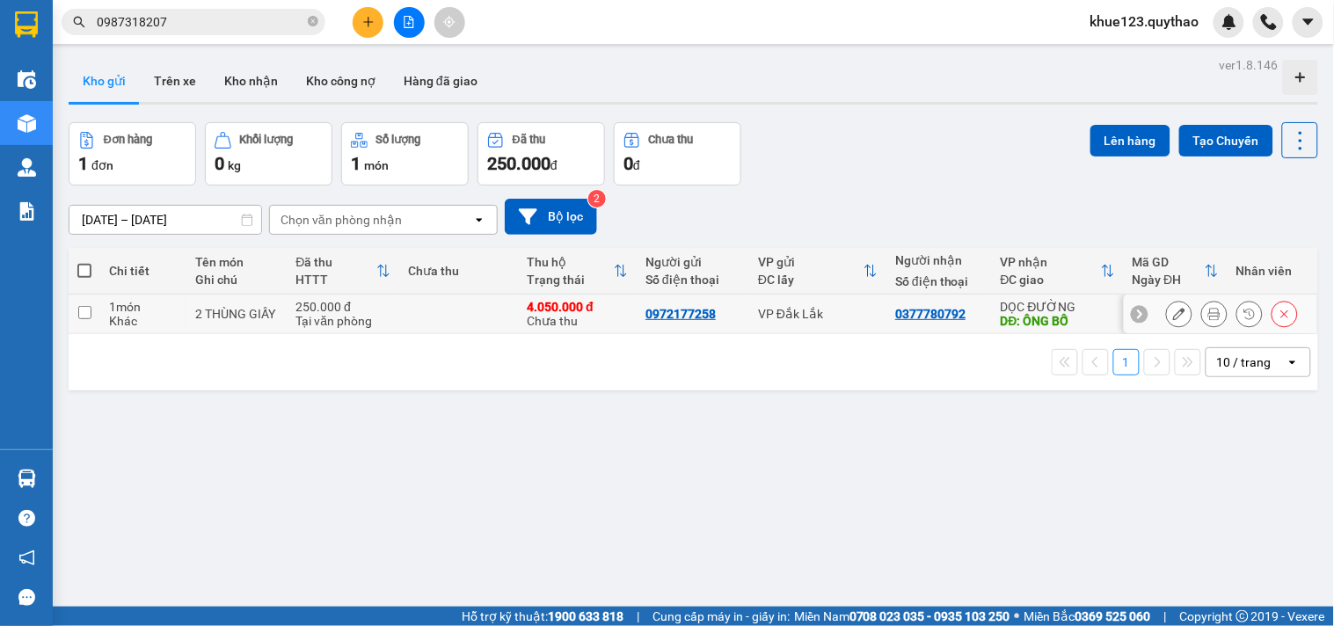
click at [861, 318] on div "VP Đắk Lắk" at bounding box center [818, 314] width 120 height 14
checkbox input "true"
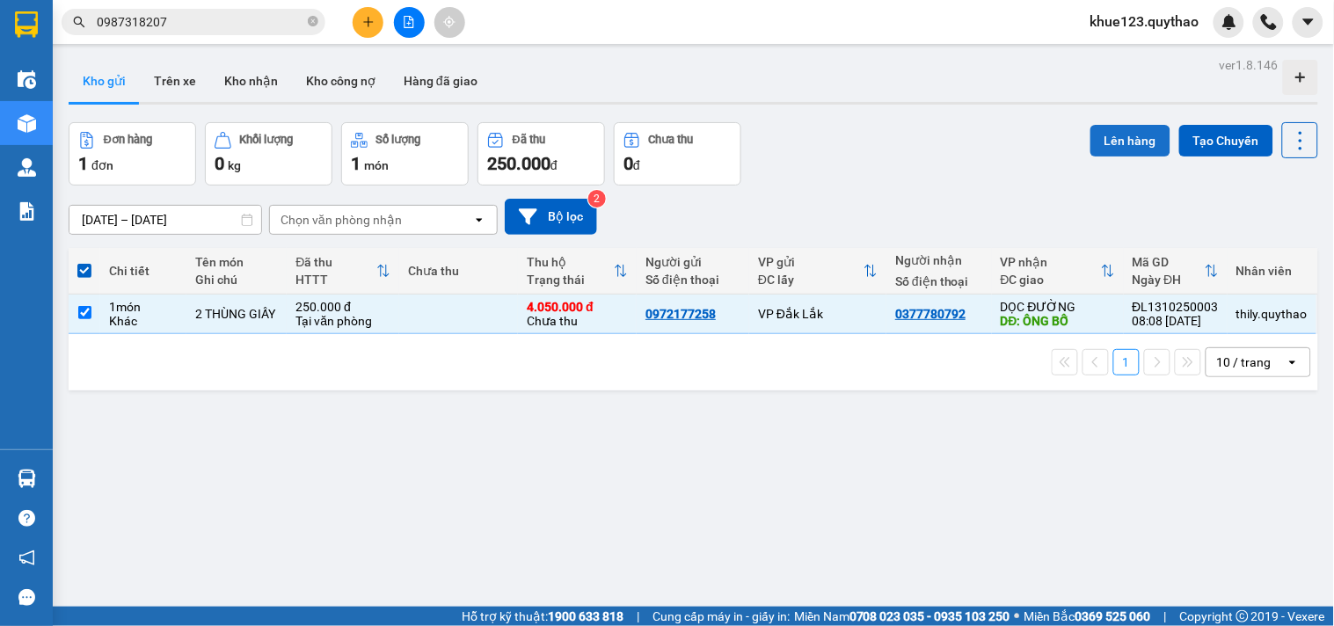
click at [1108, 132] on button "Lên hàng" at bounding box center [1130, 141] width 80 height 32
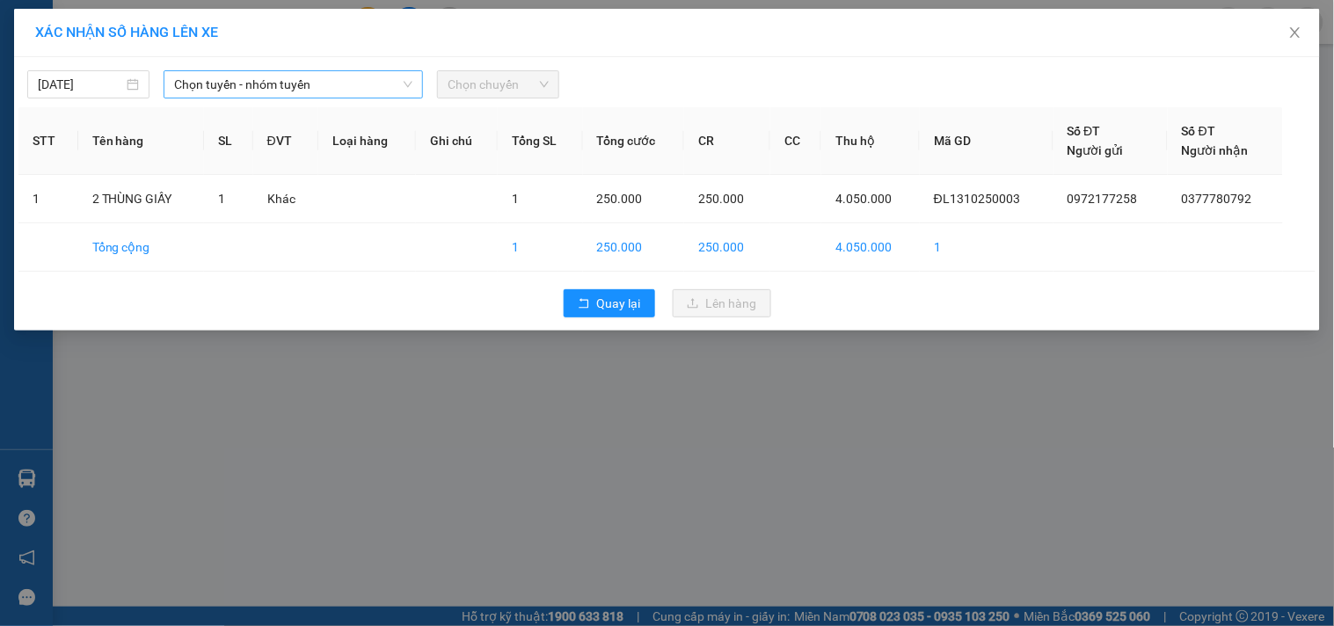
click at [305, 82] on span "Chọn tuyến - nhóm tuyến" at bounding box center [293, 84] width 238 height 26
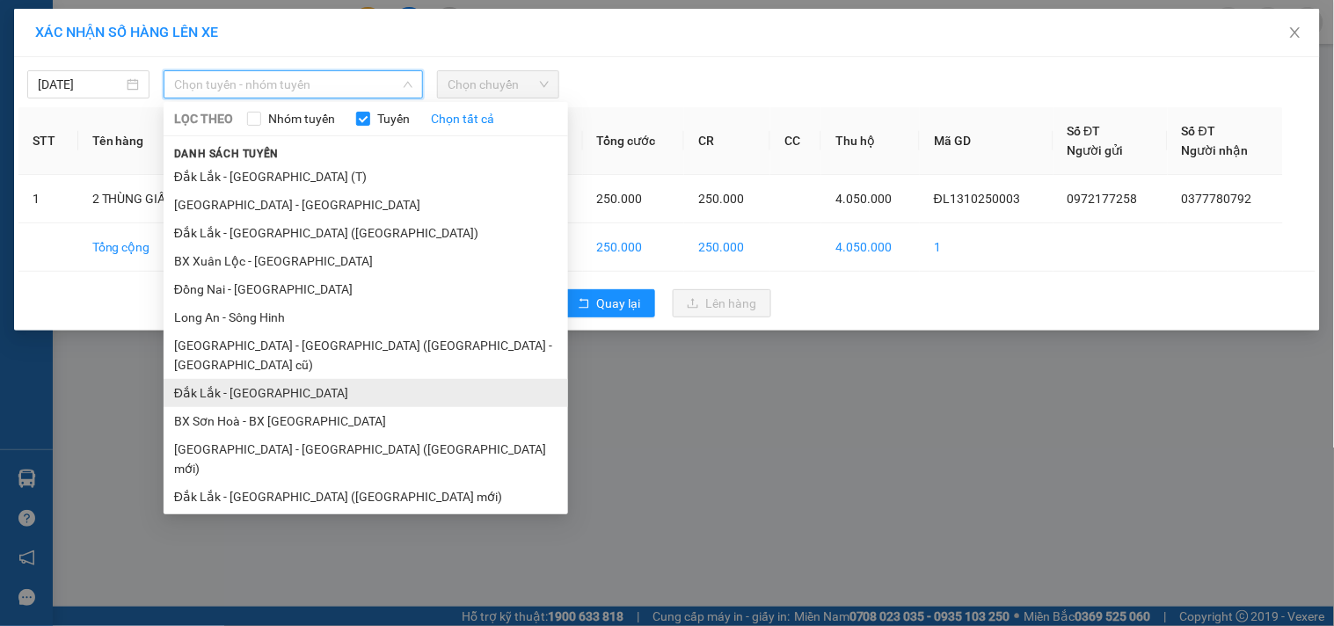
drag, startPoint x: 249, startPoint y: 376, endPoint x: 281, endPoint y: 312, distance: 71.9
click at [251, 379] on li "Đắk Lắk - [GEOGRAPHIC_DATA]" at bounding box center [366, 393] width 404 height 28
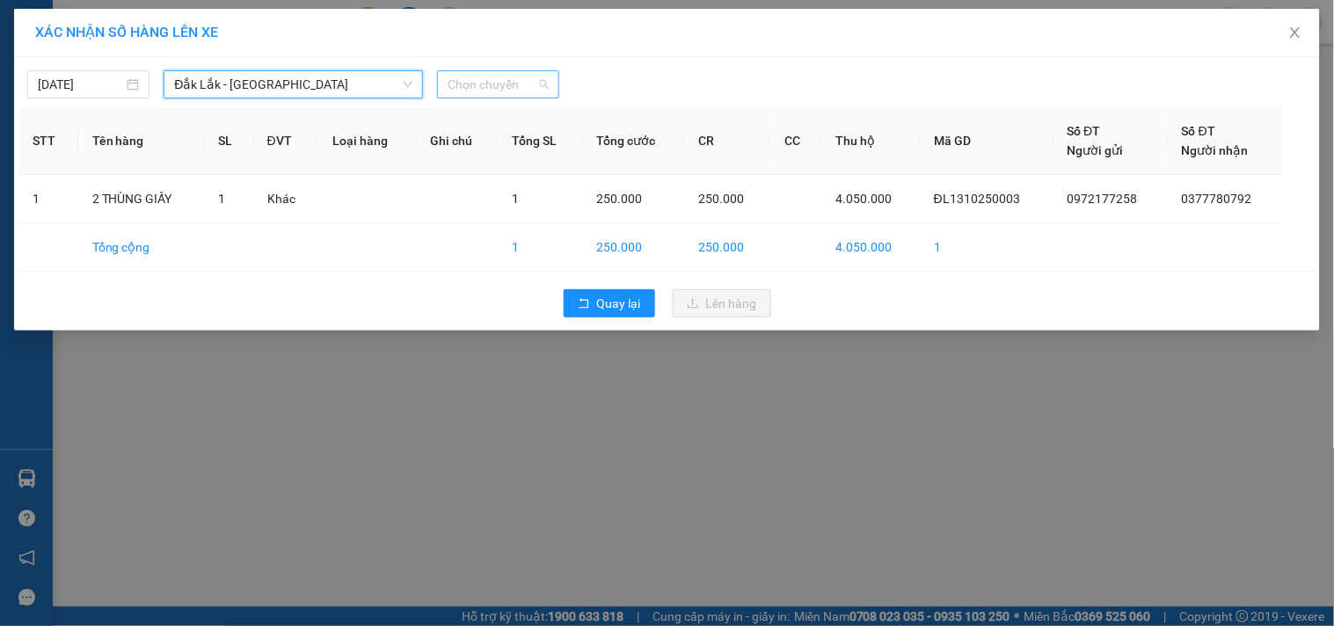
click at [489, 84] on span "Chọn chuyến" at bounding box center [497, 84] width 101 height 26
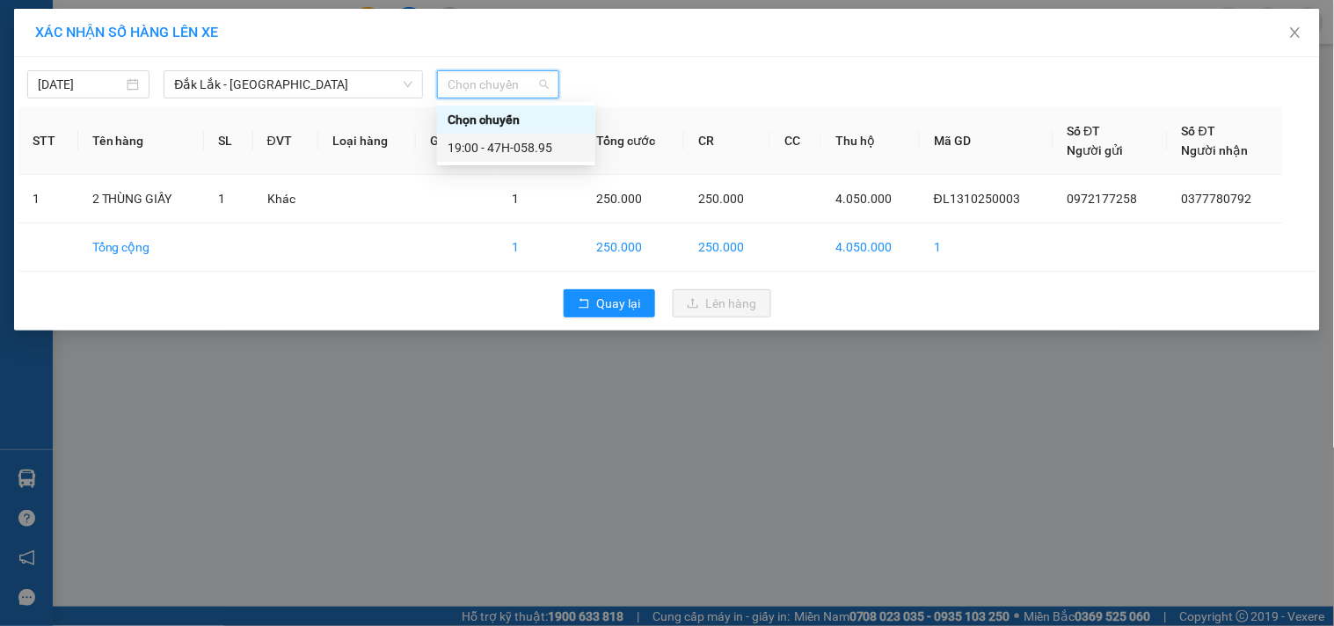
click at [506, 141] on div "19:00 - 47H-058.95" at bounding box center [515, 147] width 137 height 19
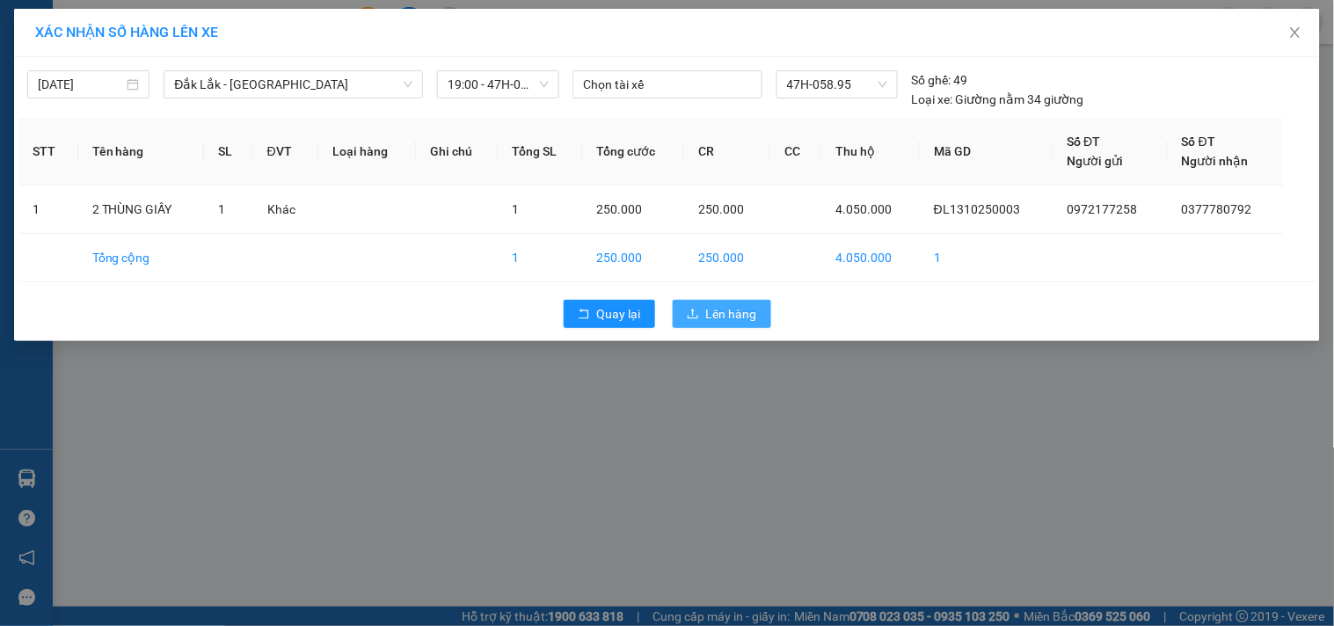
click at [704, 309] on button "Lên hàng" at bounding box center [721, 314] width 98 height 28
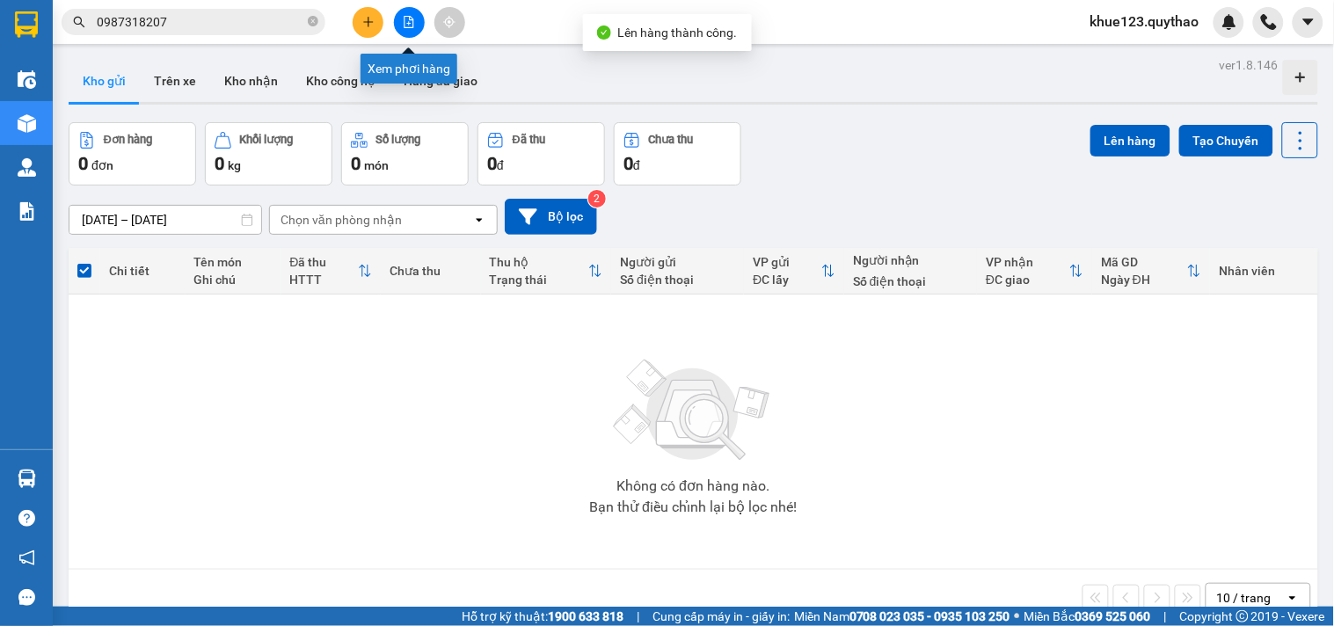
click at [409, 23] on icon "file-add" at bounding box center [409, 22] width 10 height 12
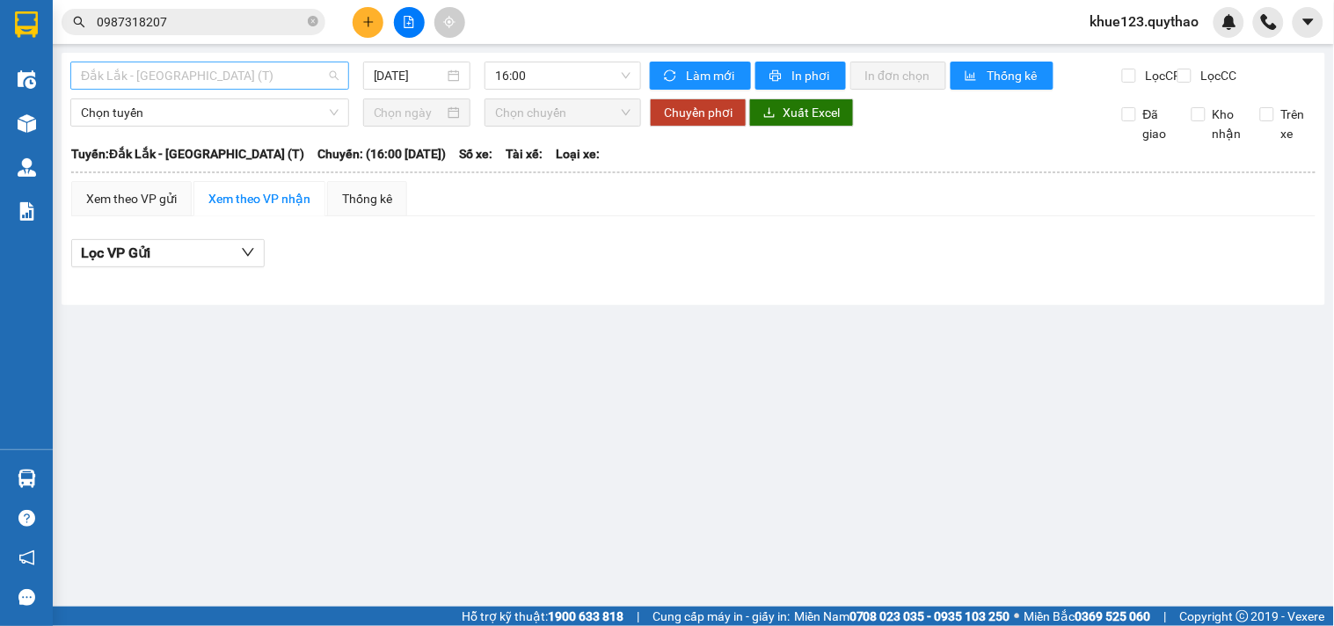
click at [229, 84] on span "Đắk Lắk - [GEOGRAPHIC_DATA] (T)" at bounding box center [210, 75] width 258 height 26
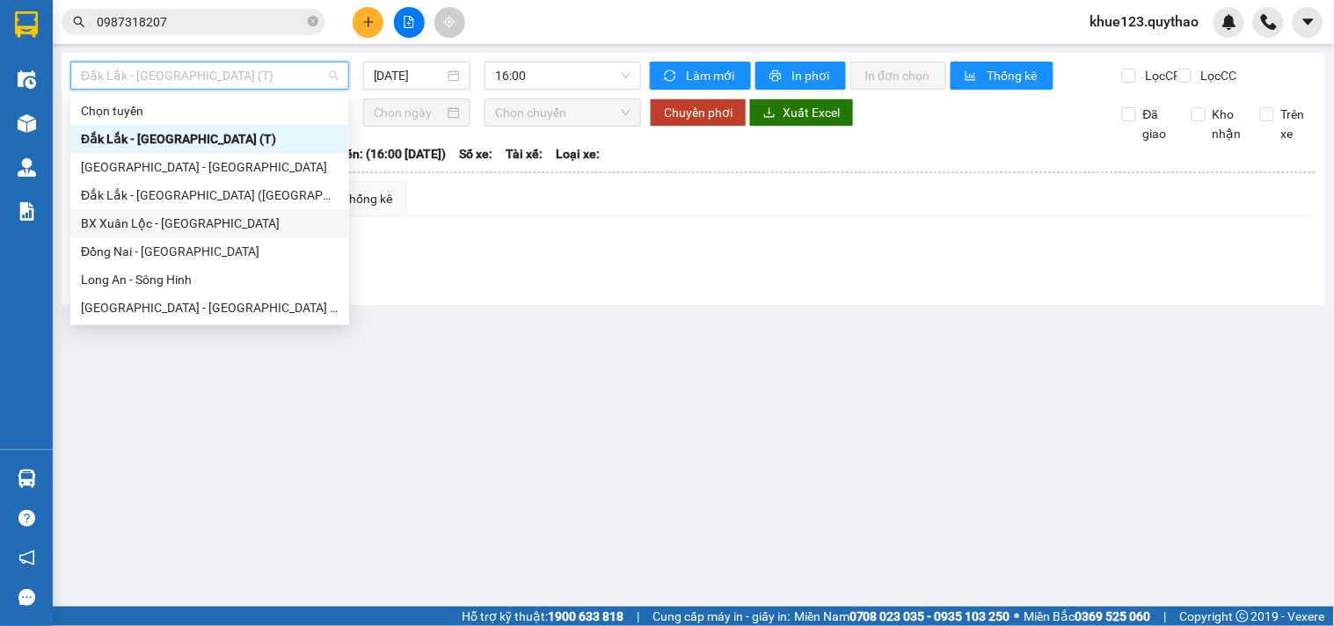
scroll to position [98, 0]
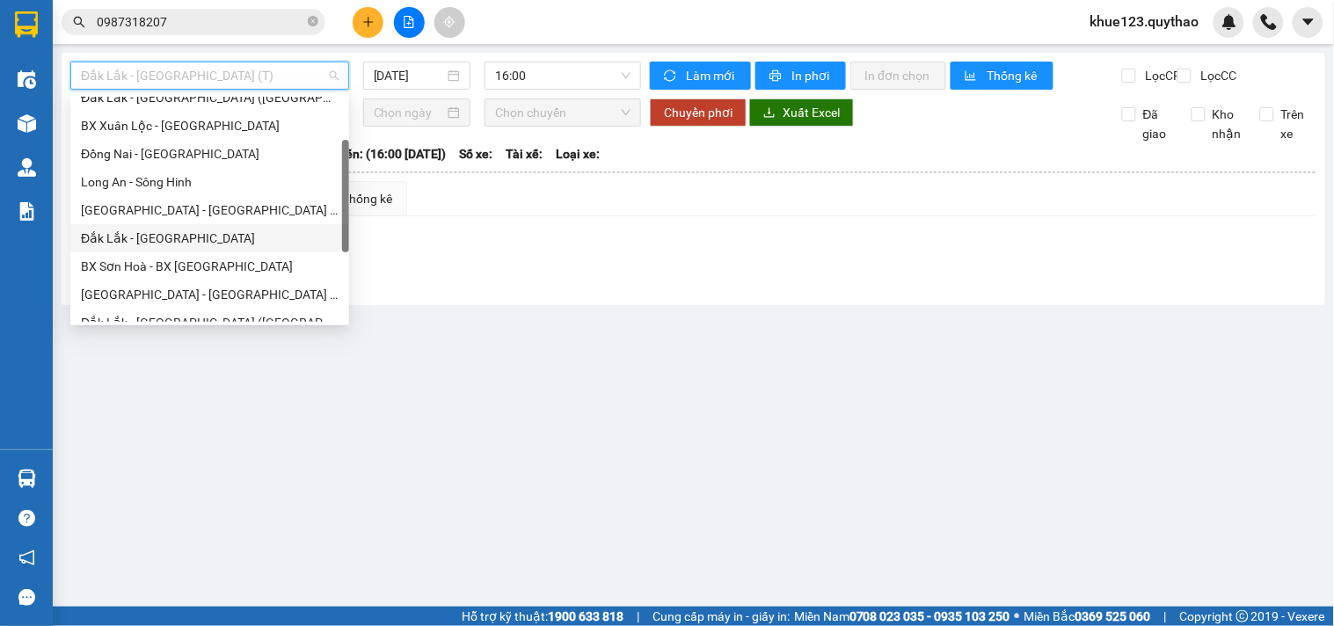
click at [158, 243] on div "Đắk Lắk - [GEOGRAPHIC_DATA]" at bounding box center [210, 238] width 258 height 19
type input "[DATE]"
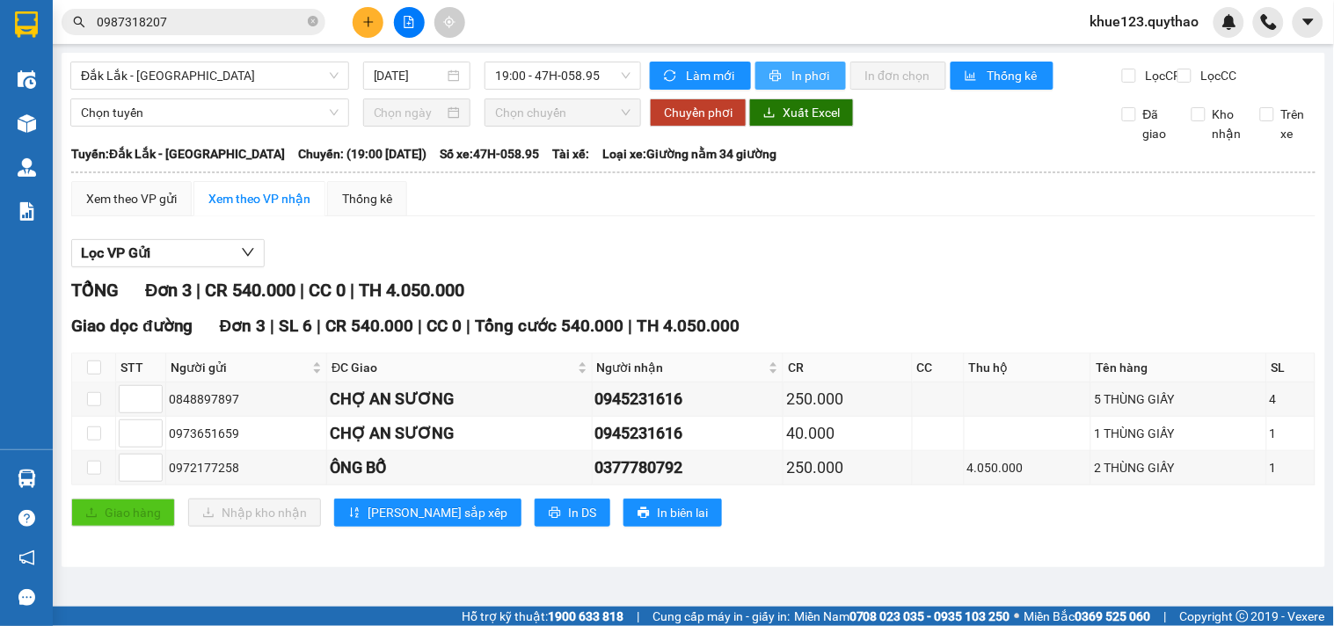
click at [803, 73] on span "In phơi" at bounding box center [811, 75] width 40 height 19
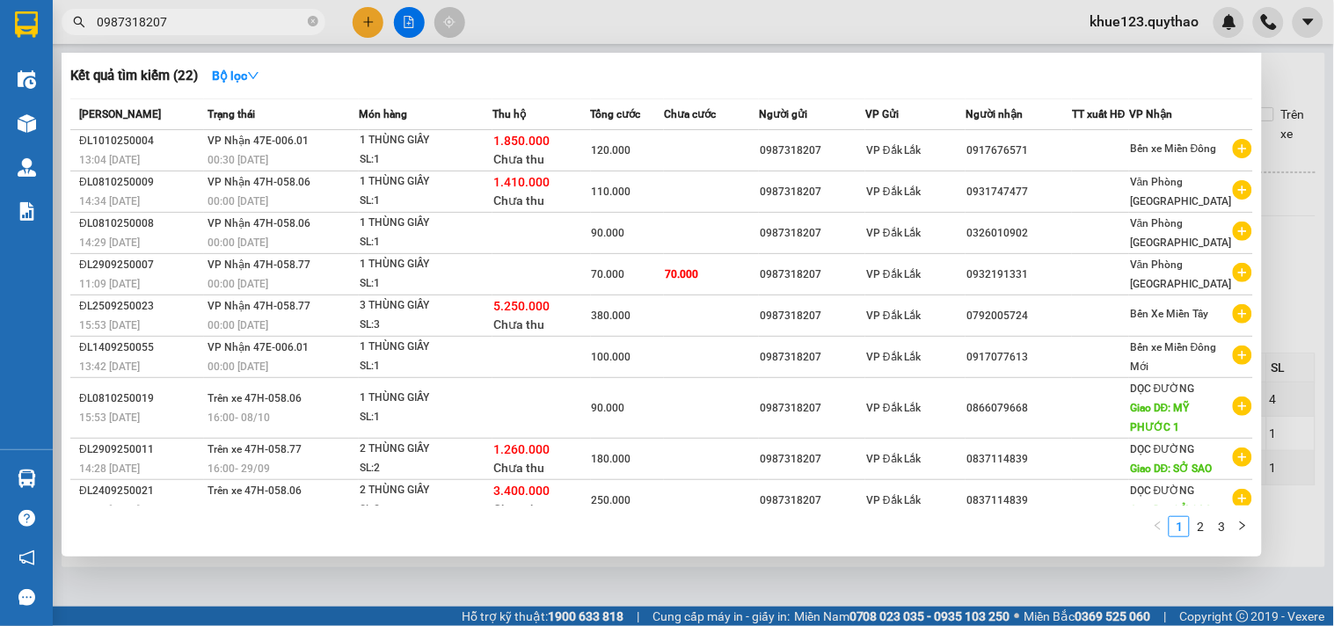
click at [216, 29] on input "0987318207" at bounding box center [200, 21] width 207 height 19
